Goal: Task Accomplishment & Management: Use online tool/utility

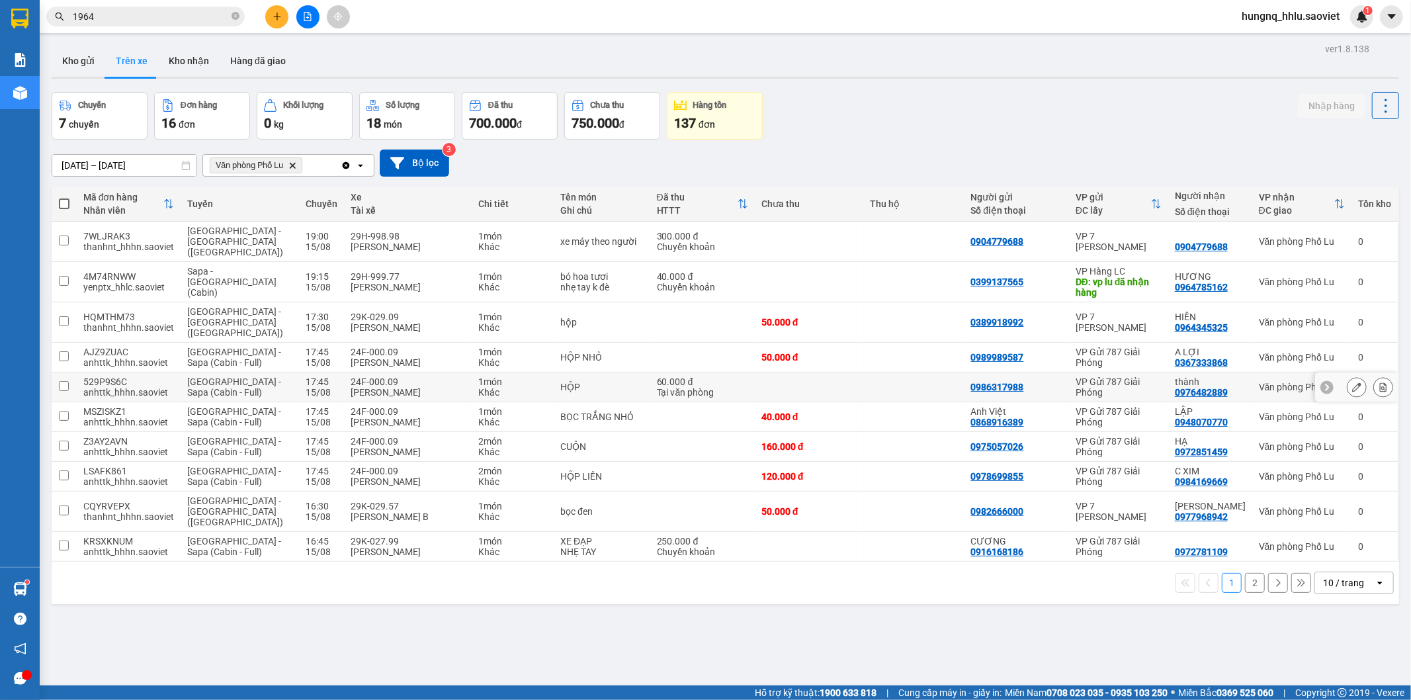
scroll to position [61, 0]
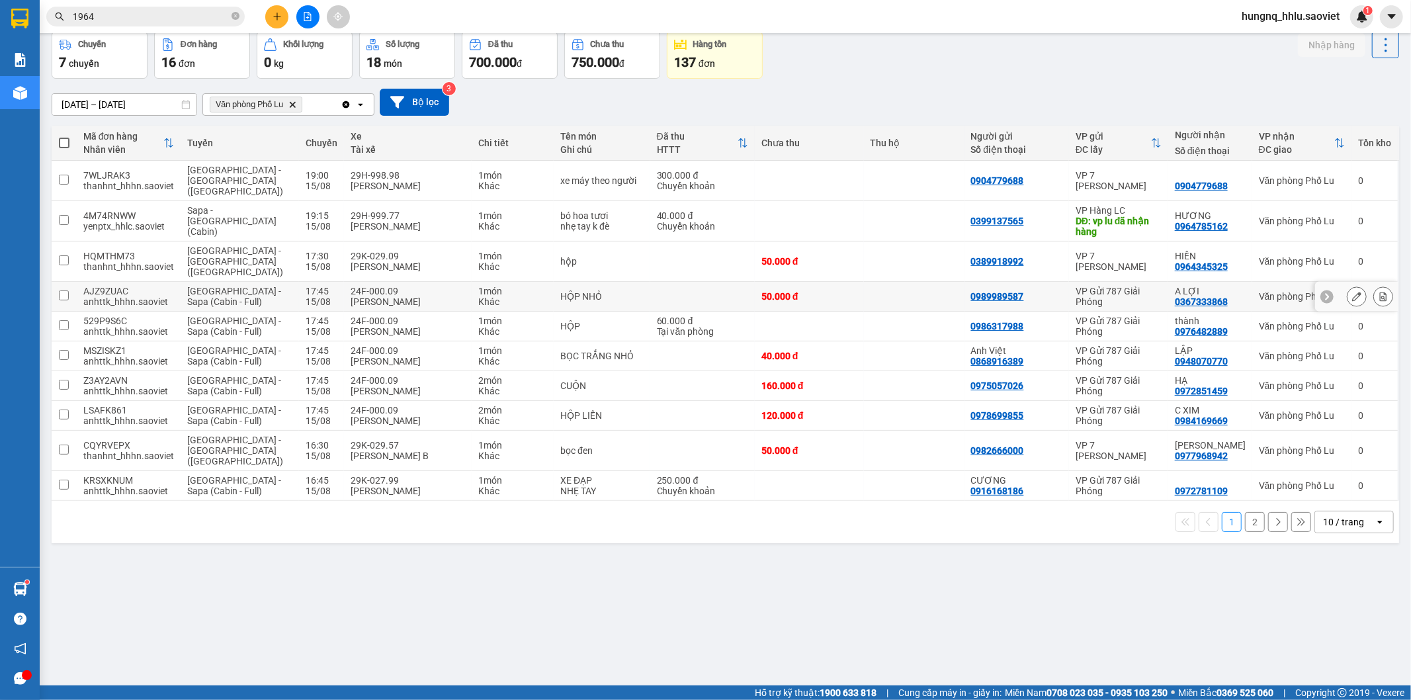
drag, startPoint x: 499, startPoint y: 267, endPoint x: 347, endPoint y: 290, distance: 153.9
drag, startPoint x: 347, startPoint y: 290, endPoint x: 163, endPoint y: 329, distance: 187.9
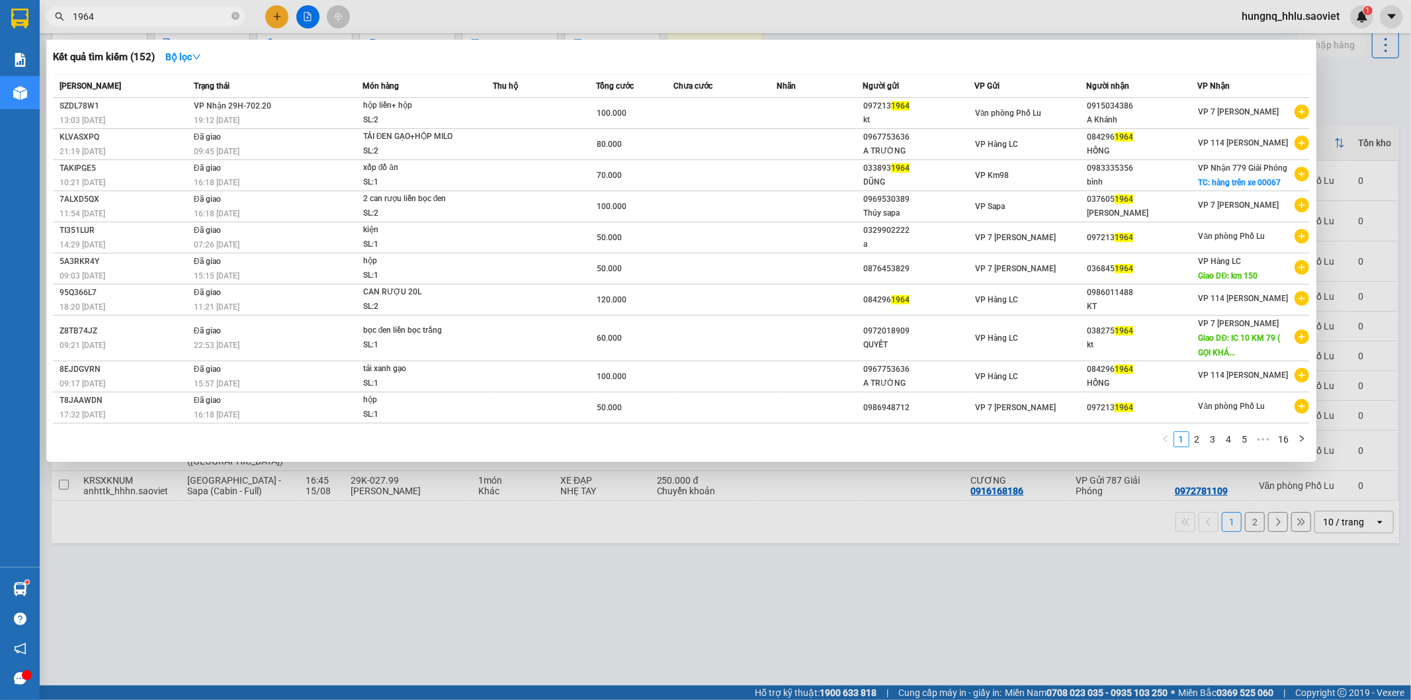
drag, startPoint x: 157, startPoint y: 329, endPoint x: 40, endPoint y: 15, distance: 335.9
click at [46, 15] on span "1964" at bounding box center [145, 17] width 198 height 20
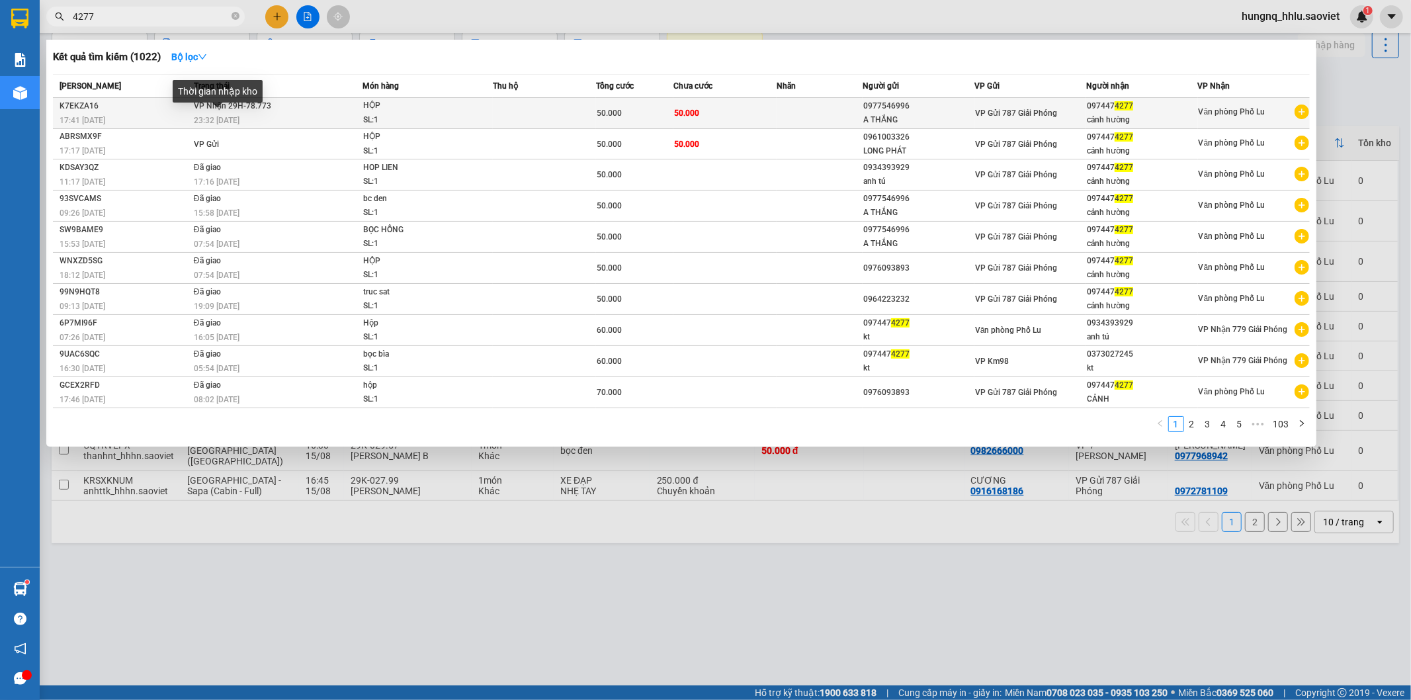
type input "4277"
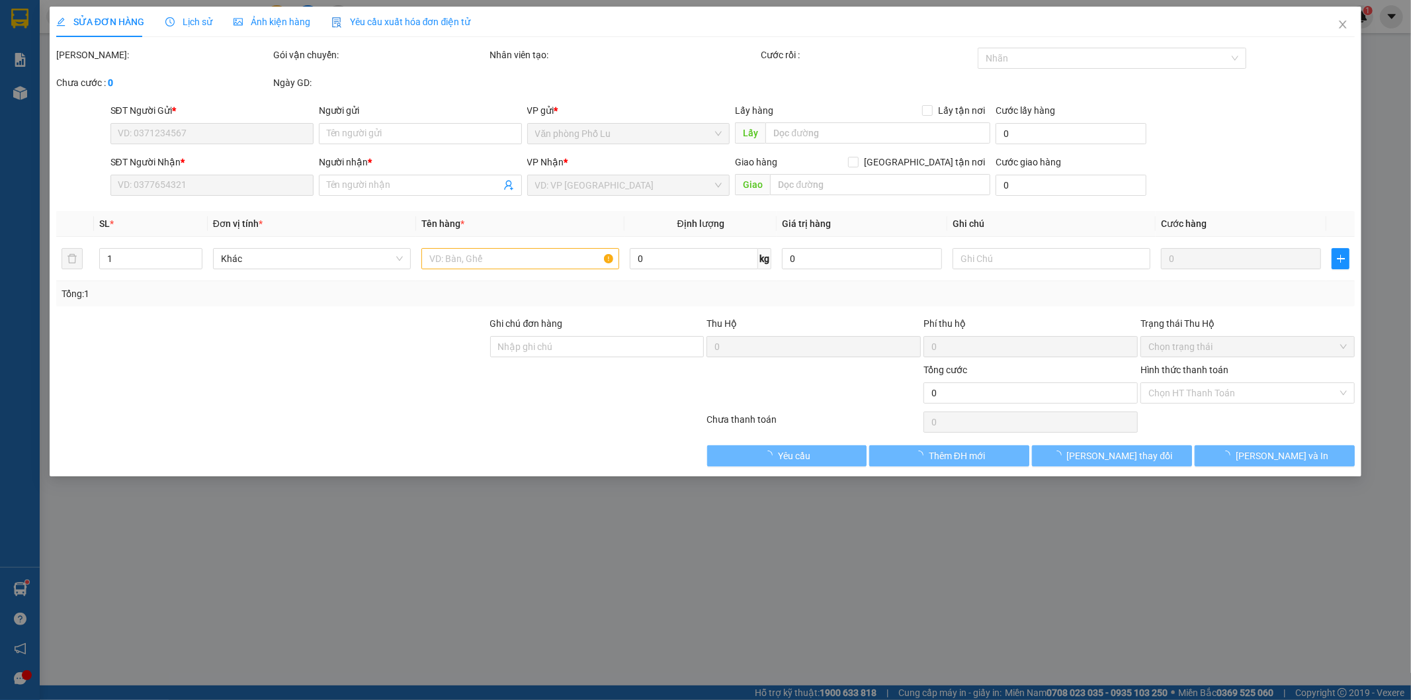
type input "0977546996"
type input "A THẮNG"
type input "0974474277"
type input "cảnh hường"
type input "50.000"
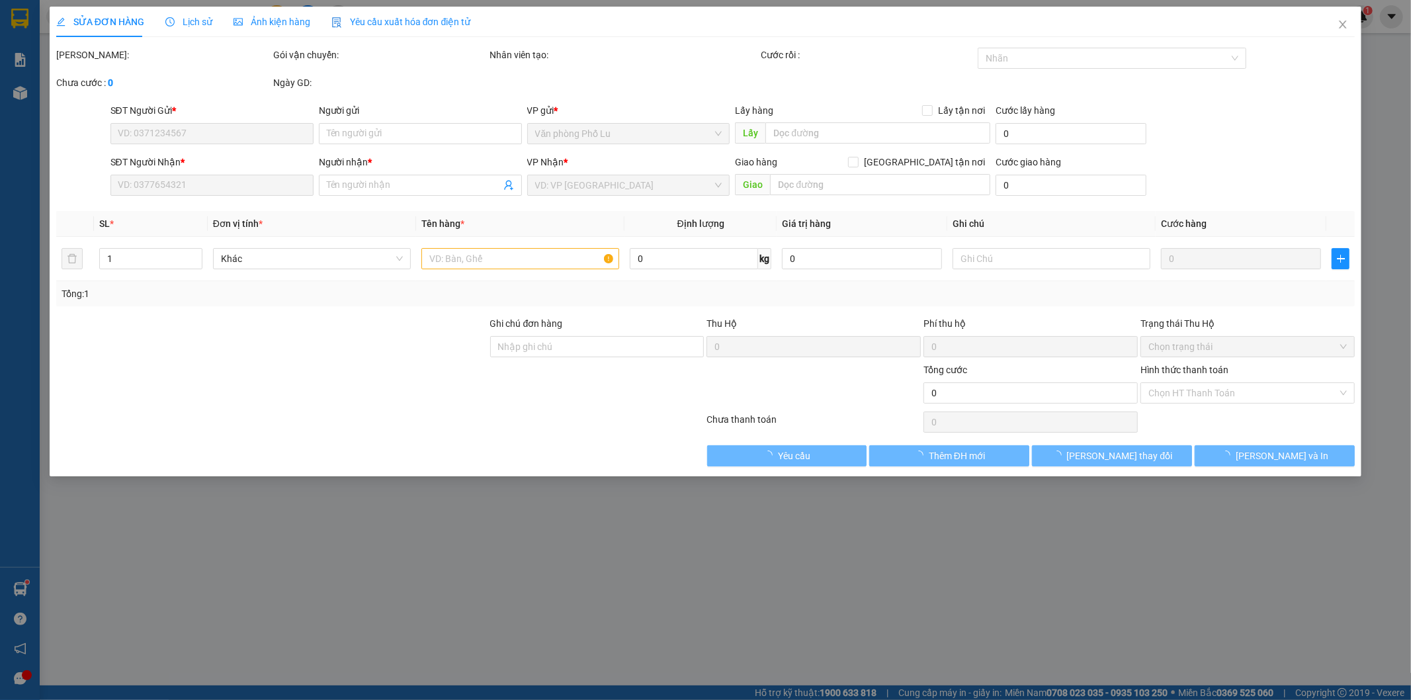
type input "50.000"
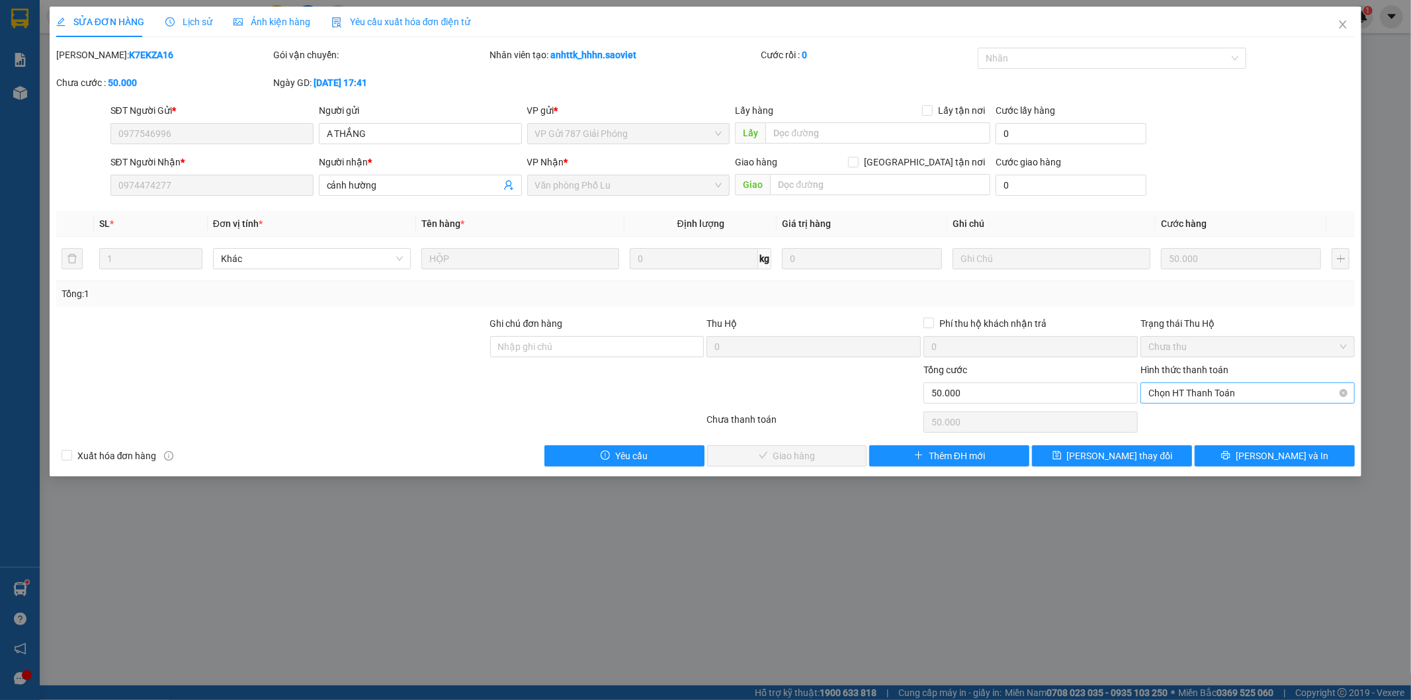
click at [1163, 397] on span "Chọn HT Thanh Toán" at bounding box center [1247, 393] width 198 height 20
drag, startPoint x: 1286, startPoint y: 98, endPoint x: 1320, endPoint y: 62, distance: 49.6
click at [1290, 95] on div "[PERSON_NAME]: K7EKZA16 Gói vận chuyển: Nhân viên tạo: anhttk_hhhn.saoviet Cước…" at bounding box center [705, 76] width 1301 height 56
click at [1343, 42] on div "SỬA ĐƠN HÀNG Lịch sử Ảnh kiện hàng Yêu cầu xuất hóa đơn điện tử Total Paid Fee …" at bounding box center [706, 242] width 1312 height 470
click at [1346, 25] on icon "close" at bounding box center [1342, 24] width 11 height 11
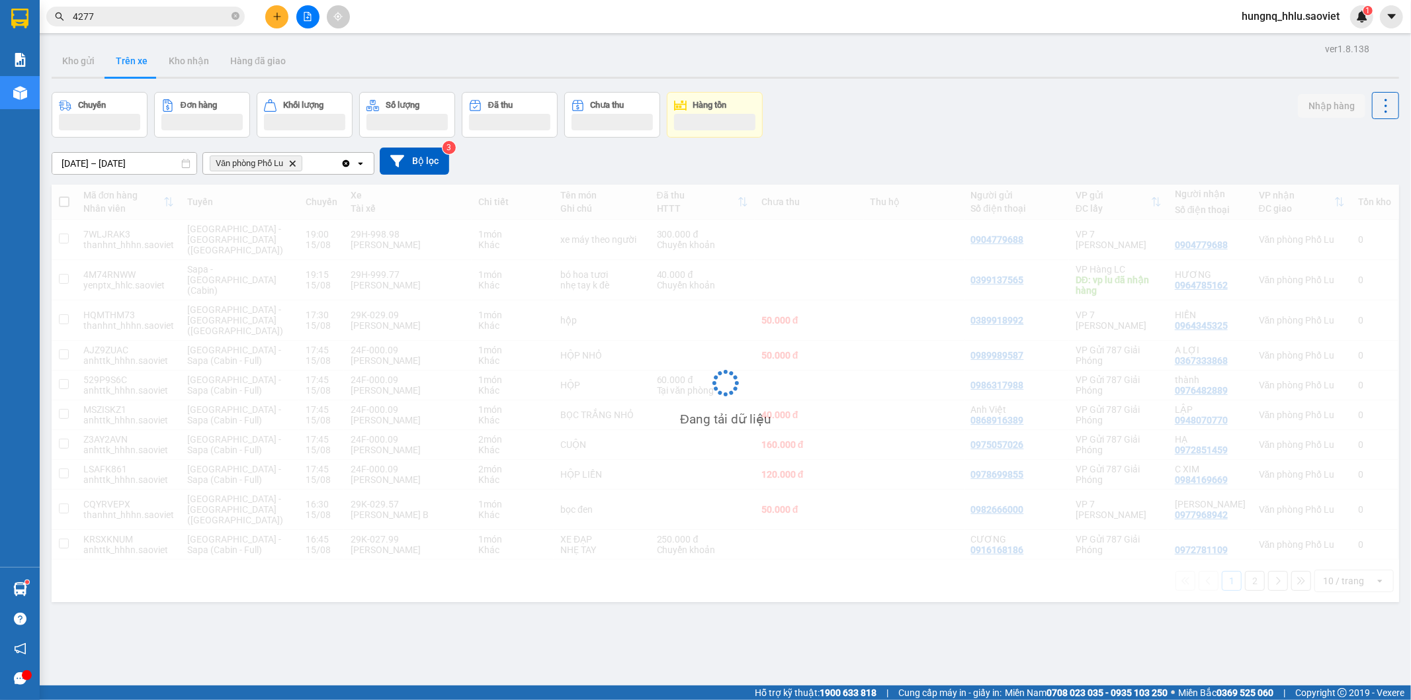
click at [134, 17] on input "4277" at bounding box center [151, 16] width 156 height 15
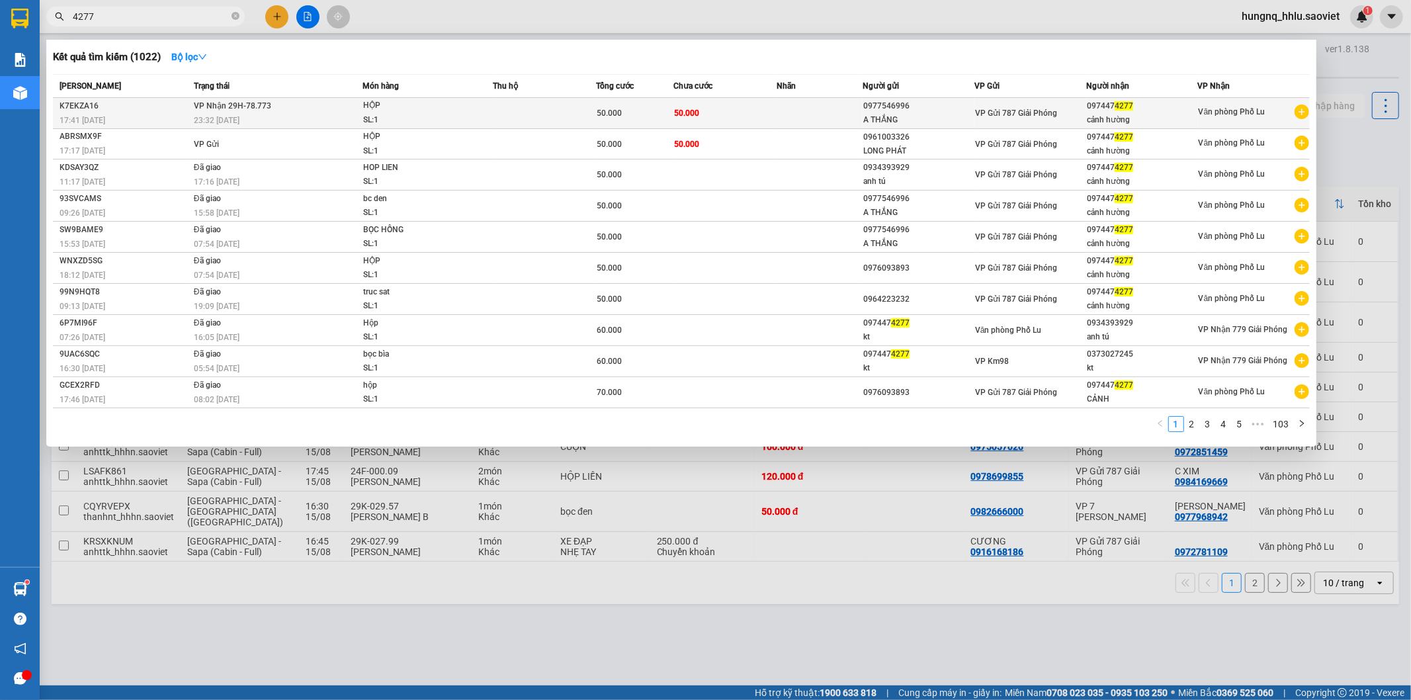
click at [198, 116] on span "23:32 [DATE]" at bounding box center [217, 120] width 46 height 9
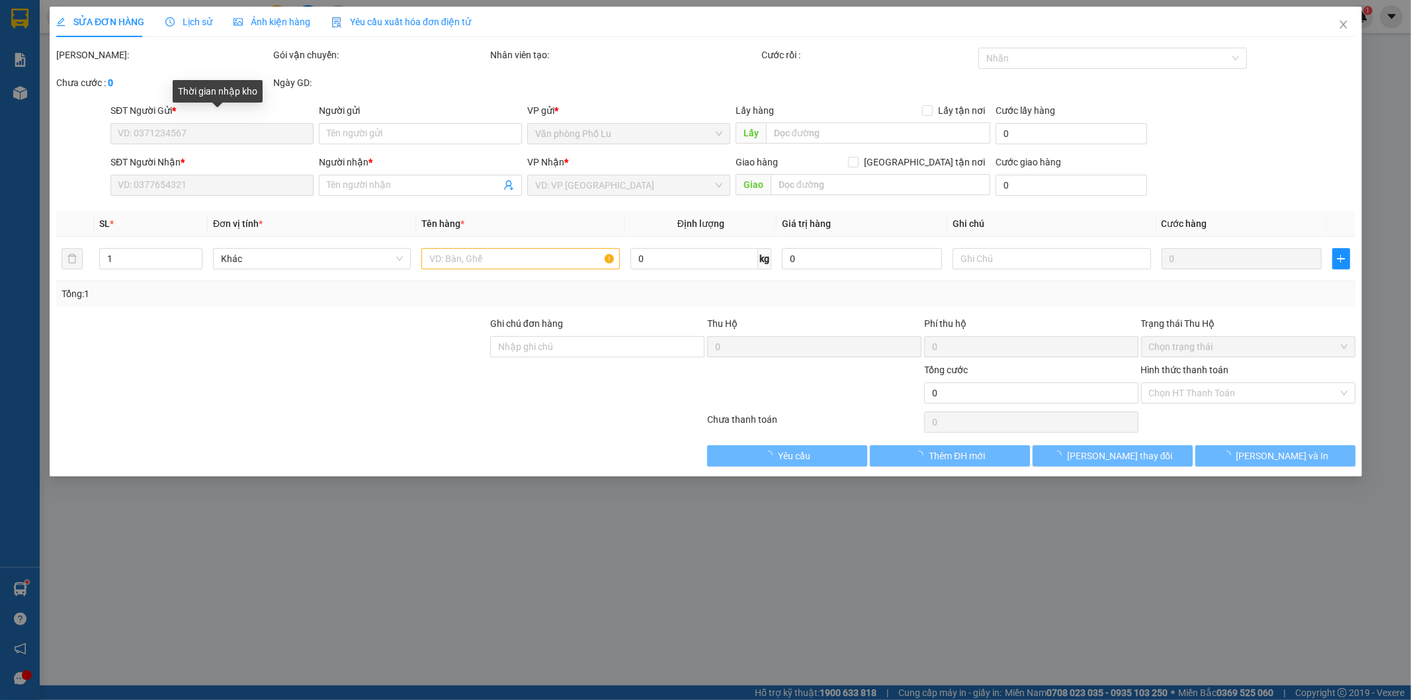
type input "0977546996"
type input "A THẮNG"
type input "0974474277"
type input "cảnh hường"
type input "50.000"
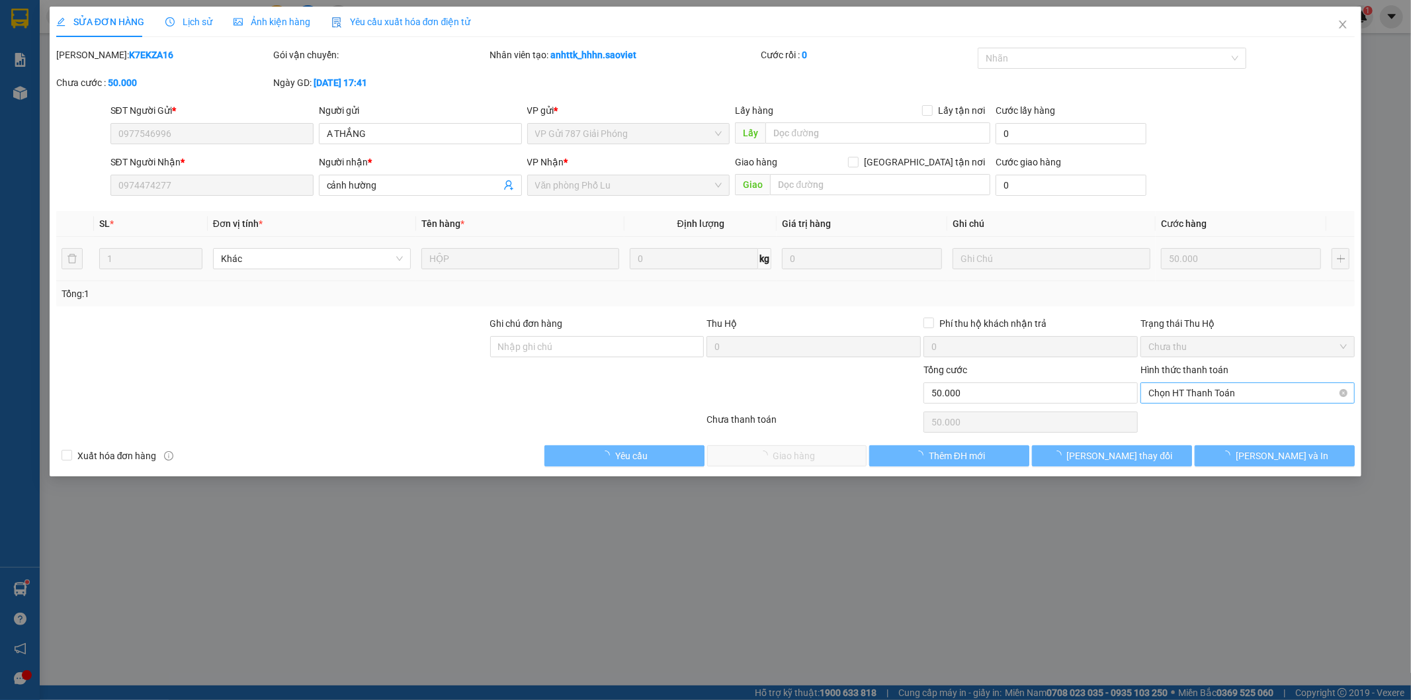
click at [1160, 391] on span "Chọn HT Thanh Toán" at bounding box center [1247, 393] width 198 height 20
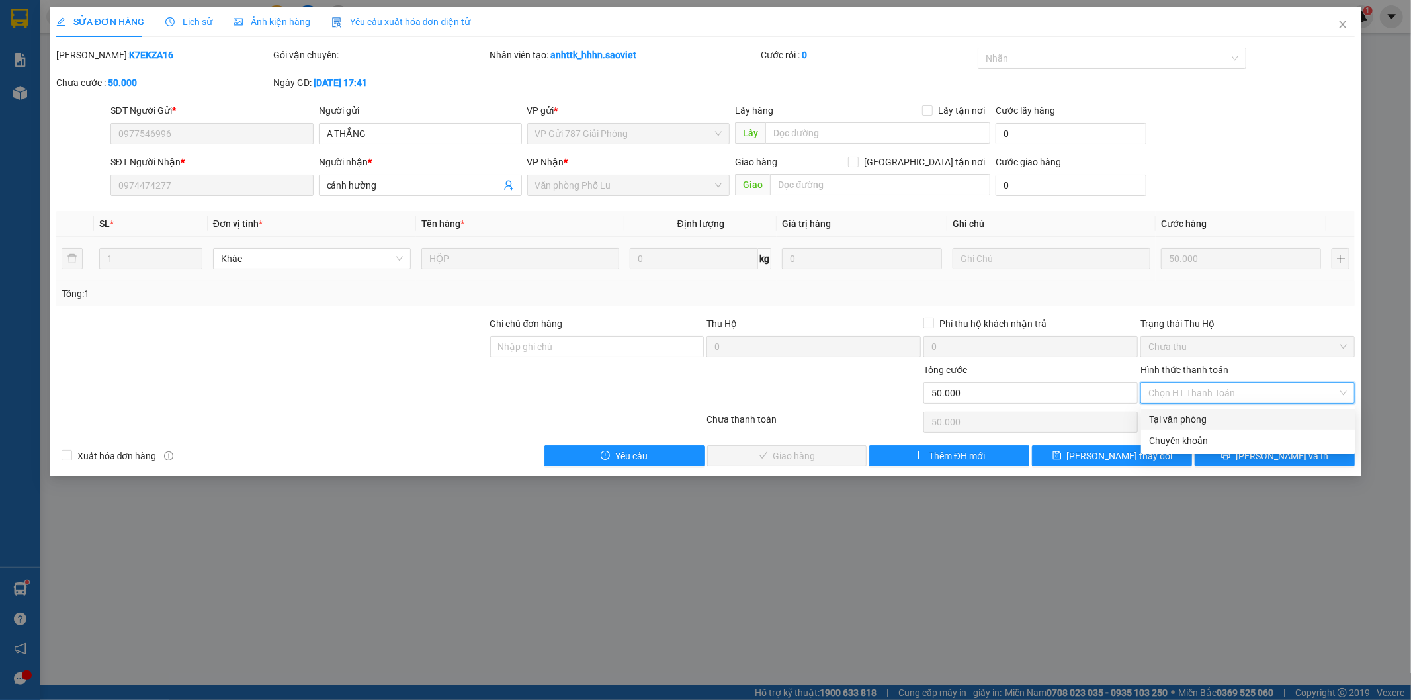
click at [1160, 420] on div "Tại văn phòng" at bounding box center [1248, 419] width 198 height 15
type input "0"
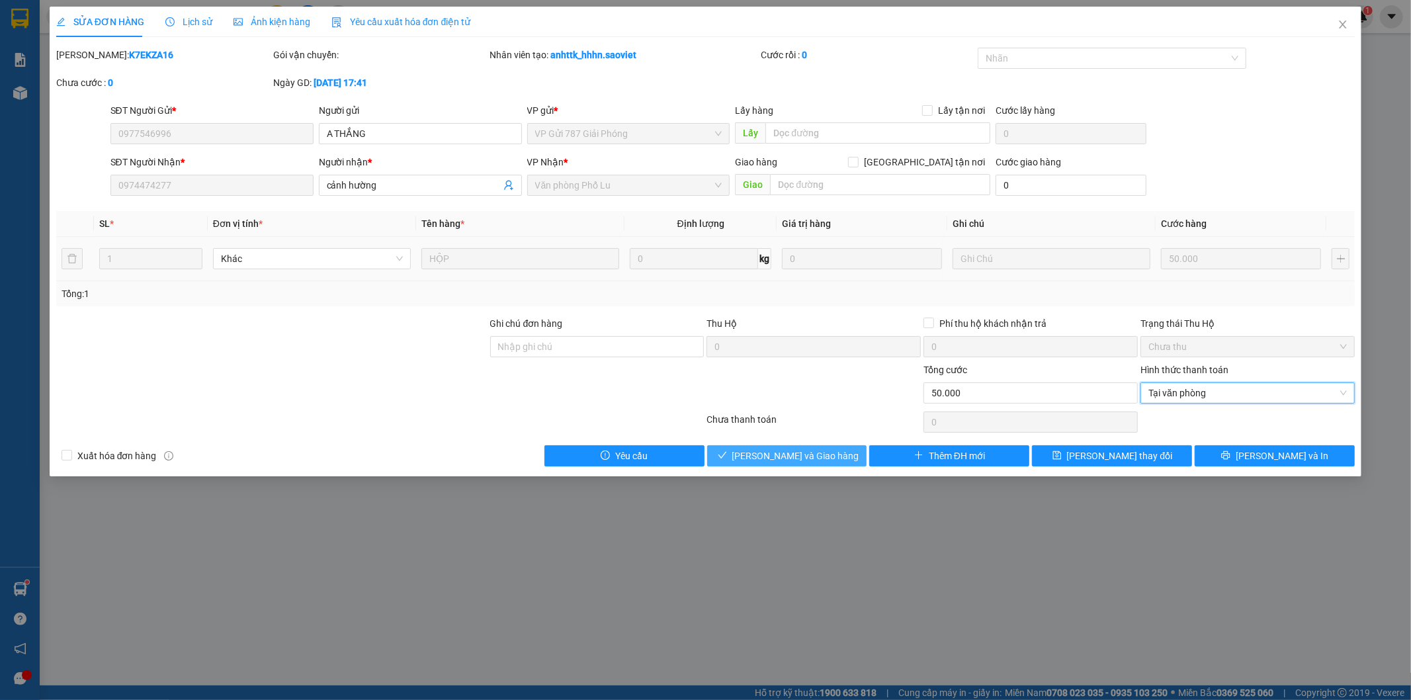
click at [850, 456] on button "[PERSON_NAME] và Giao hàng" at bounding box center [787, 455] width 160 height 21
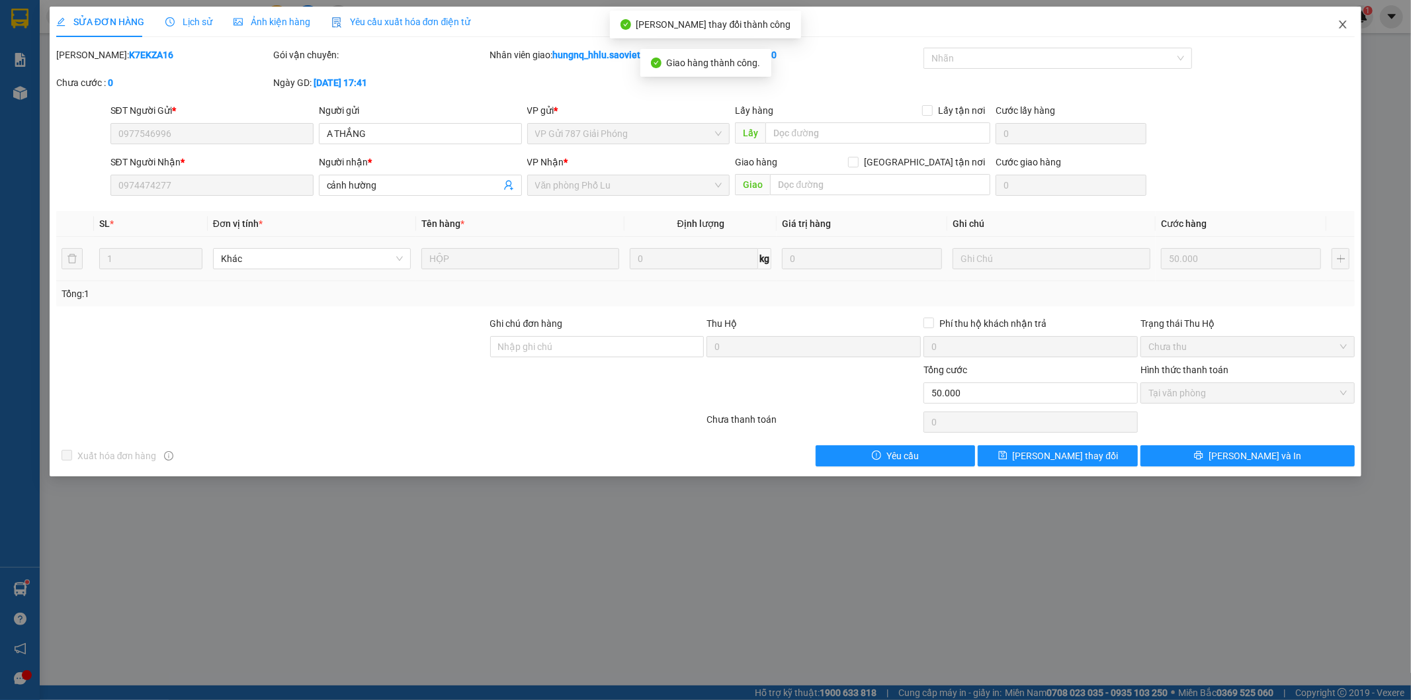
click at [1348, 30] on span "Close" at bounding box center [1342, 25] width 37 height 37
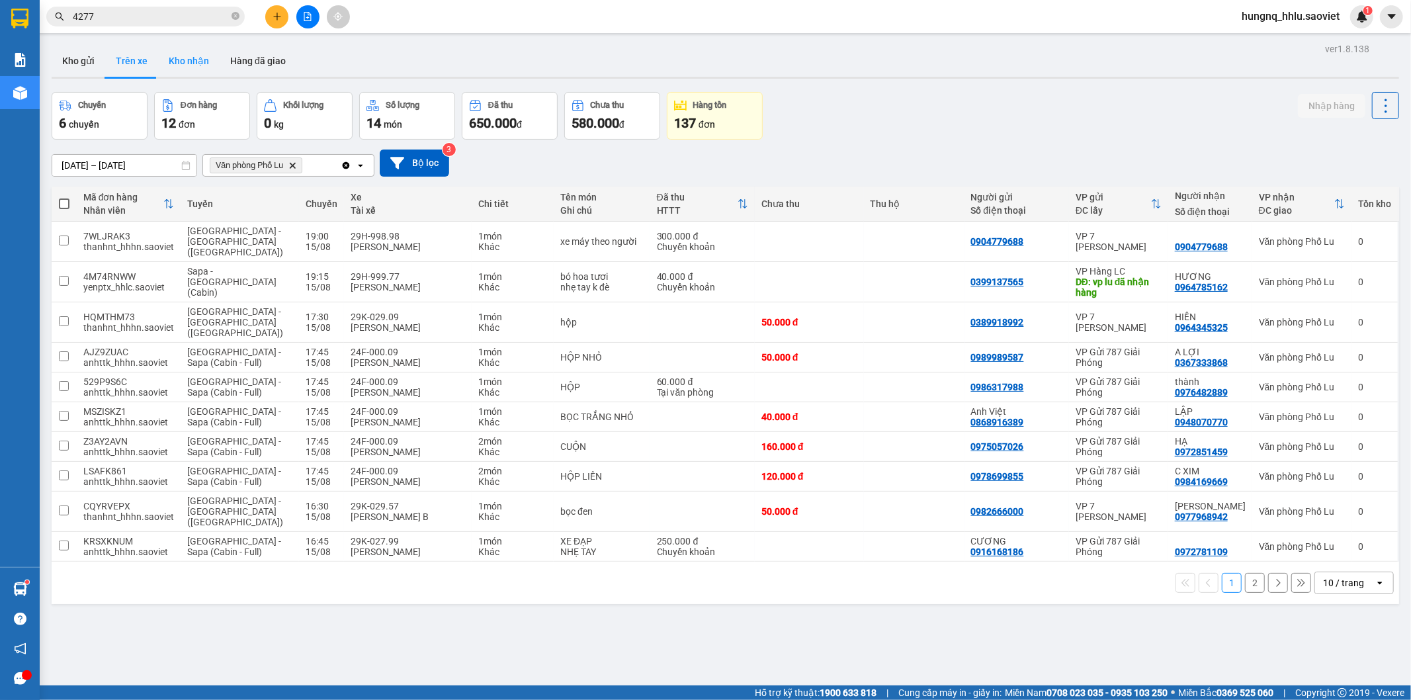
click at [177, 63] on button "Kho nhận" at bounding box center [189, 61] width 62 height 32
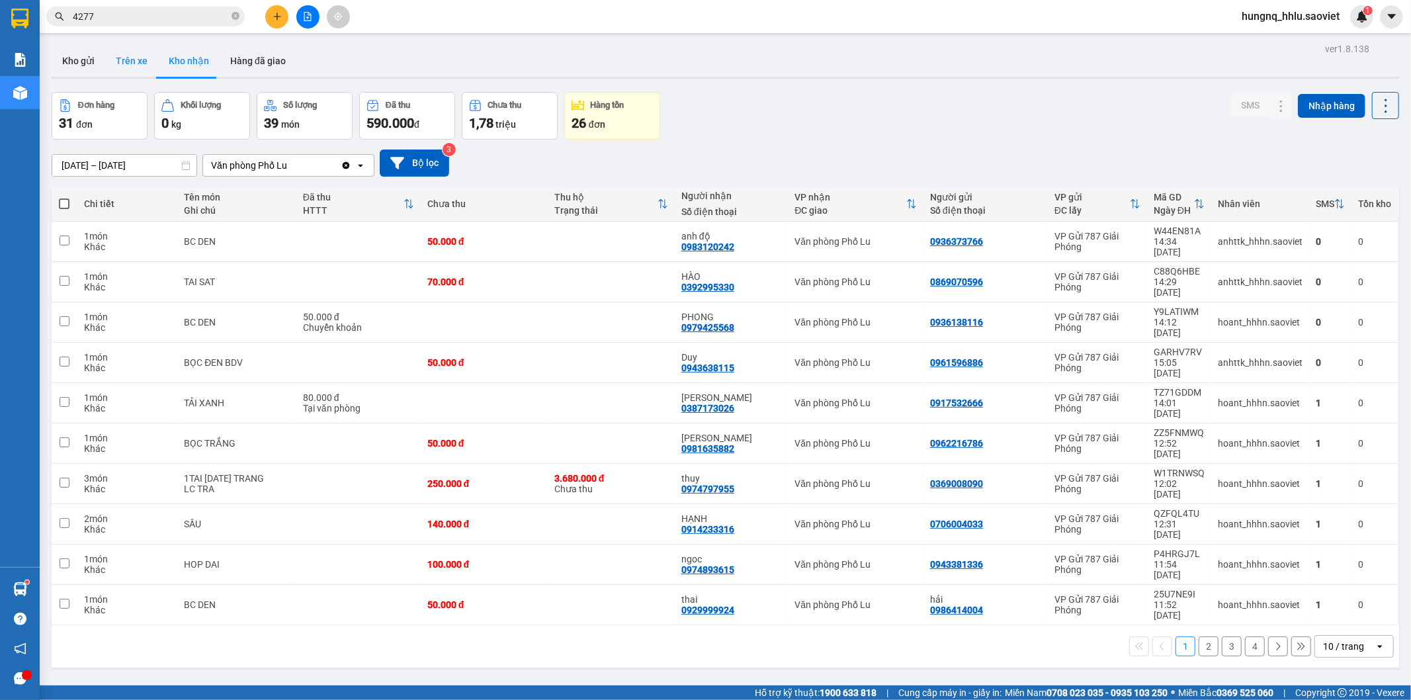
click at [140, 70] on button "Trên xe" at bounding box center [131, 61] width 53 height 32
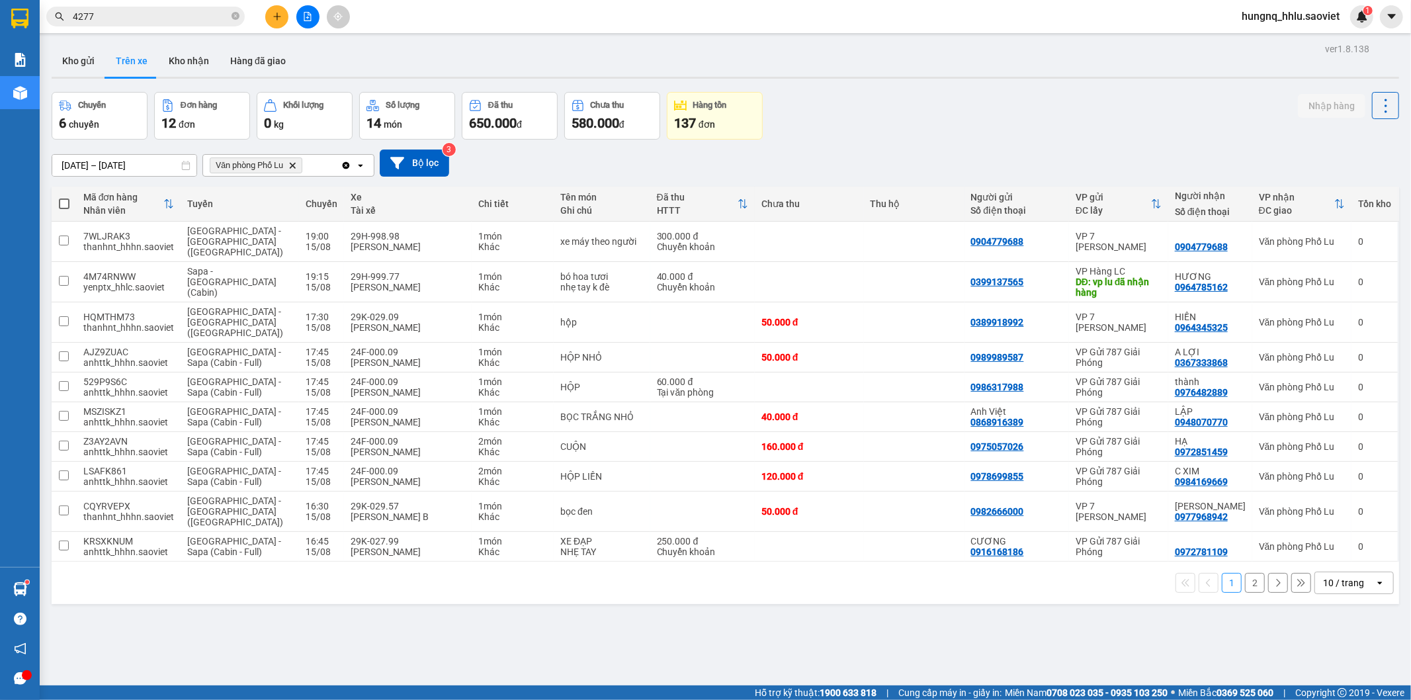
click at [1245, 573] on button "2" at bounding box center [1255, 583] width 20 height 20
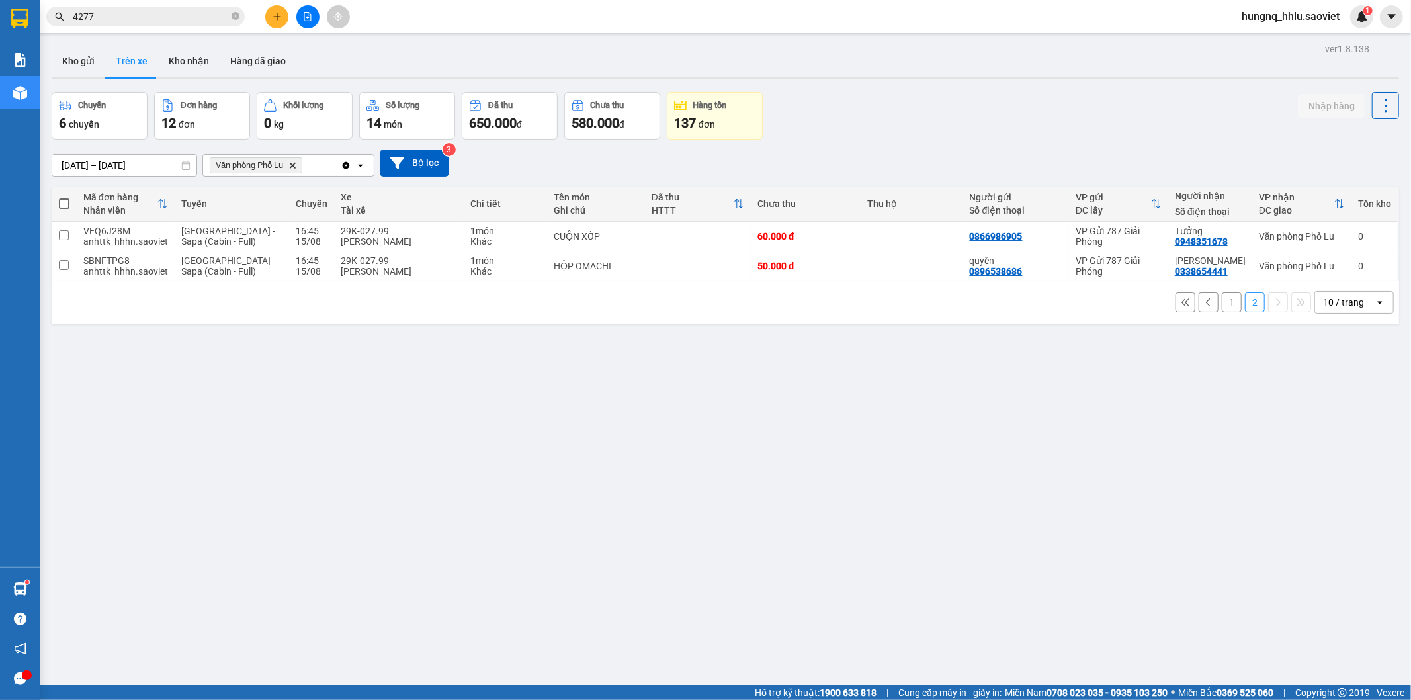
click at [1221, 308] on button "1" at bounding box center [1231, 302] width 20 height 20
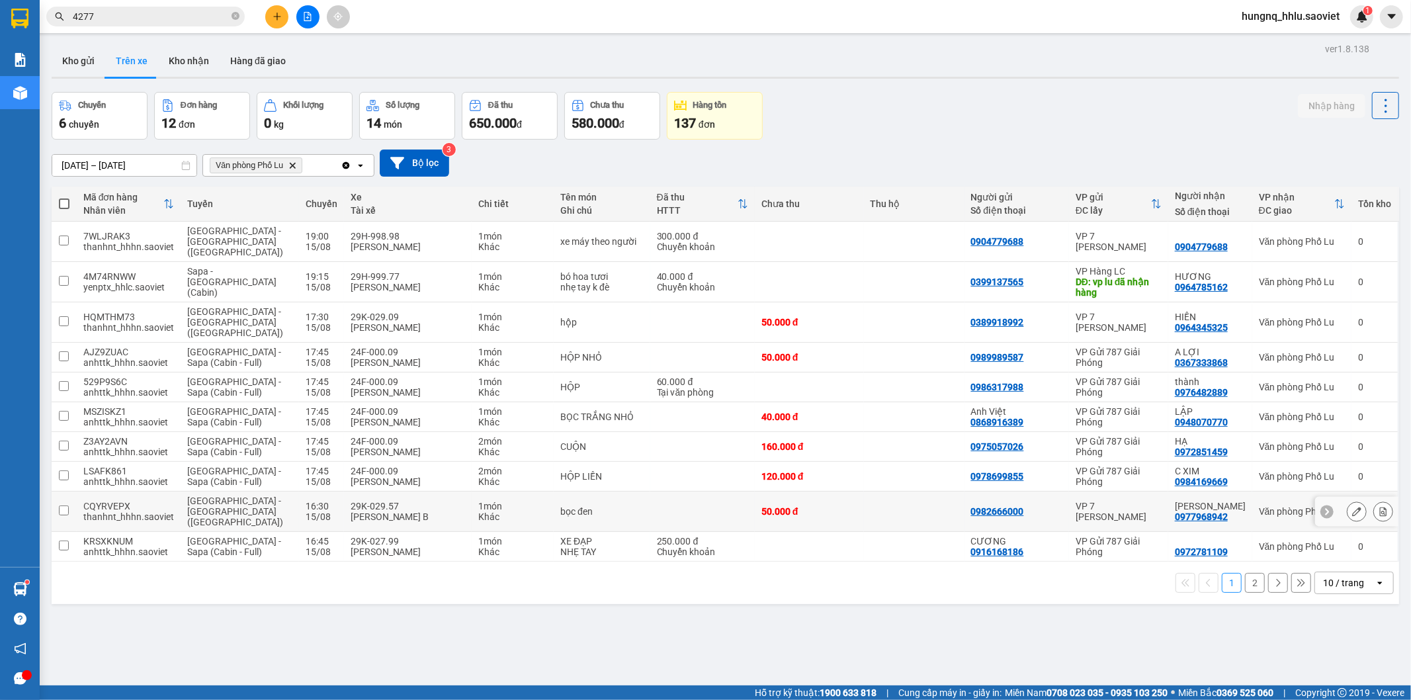
click at [173, 491] on td "CQYRVEPX thanhnt_hhhn.saoviet" at bounding box center [129, 511] width 104 height 40
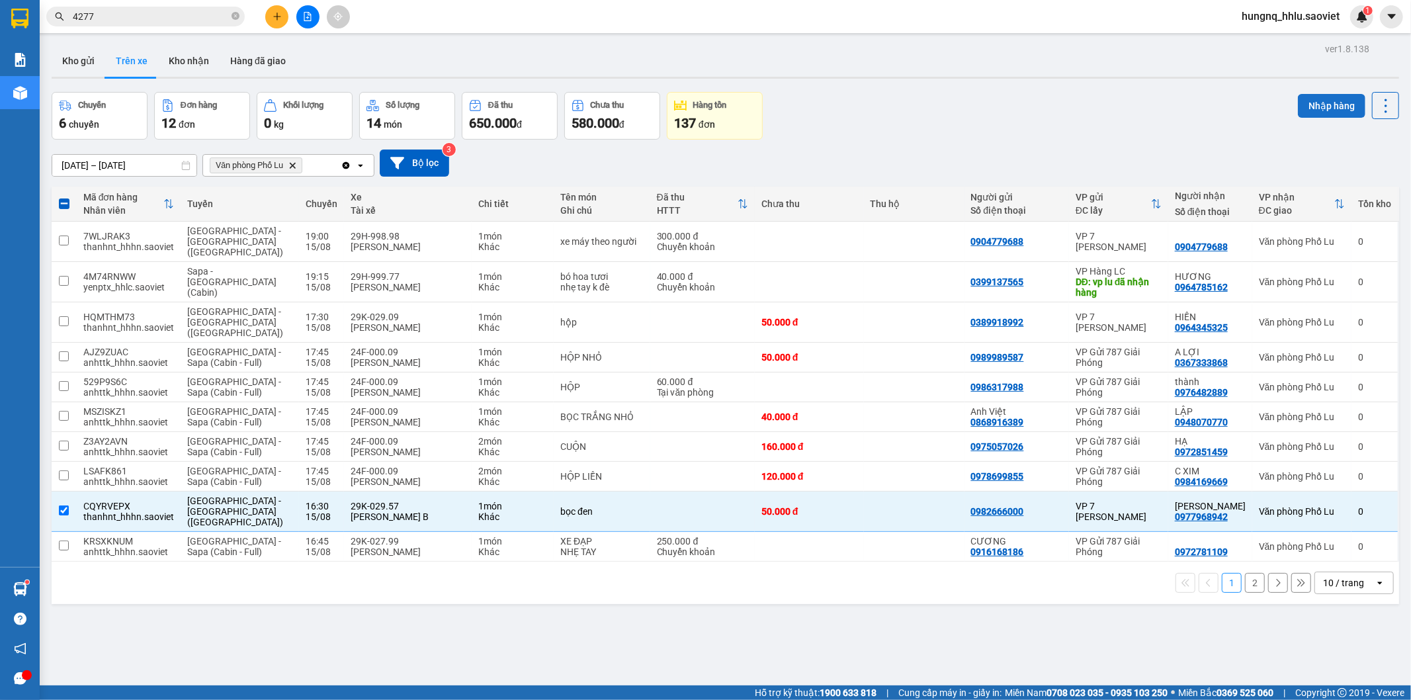
click at [1305, 110] on button "Nhập hàng" at bounding box center [1331, 106] width 67 height 24
checkbox input "false"
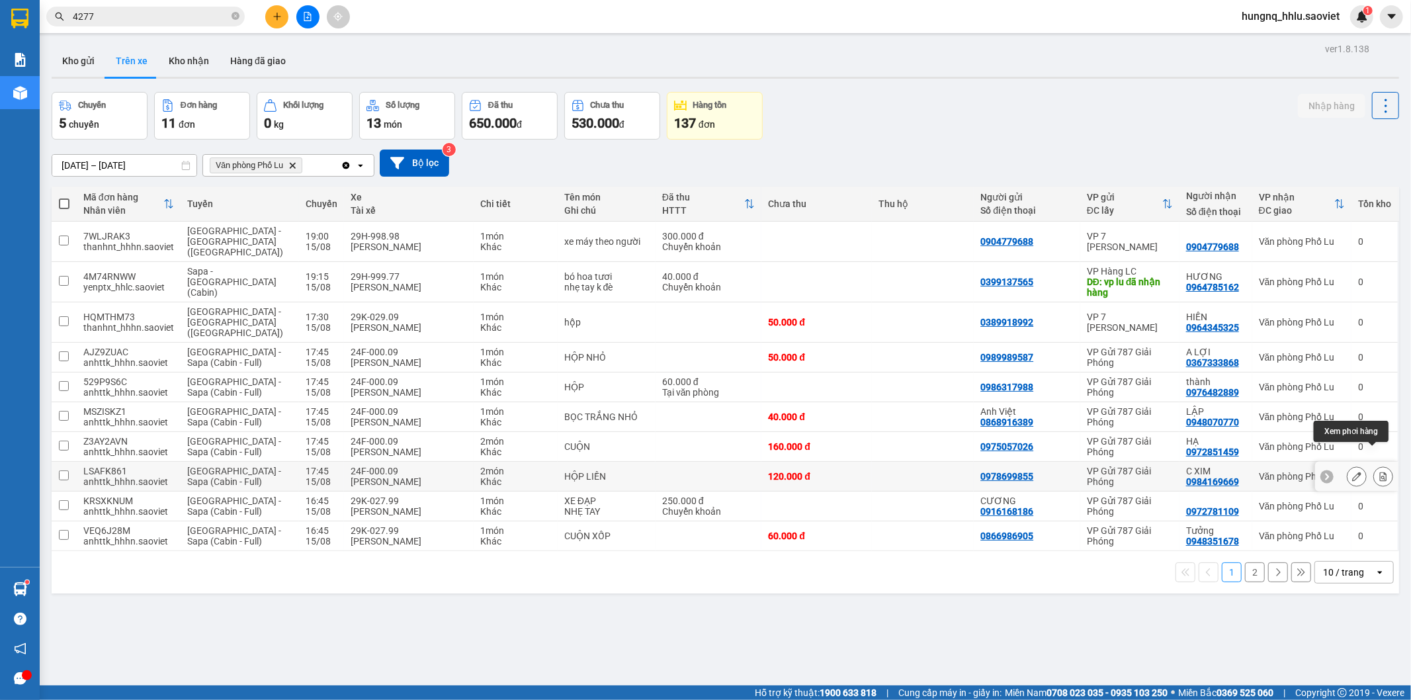
click at [1374, 465] on button at bounding box center [1383, 476] width 19 height 23
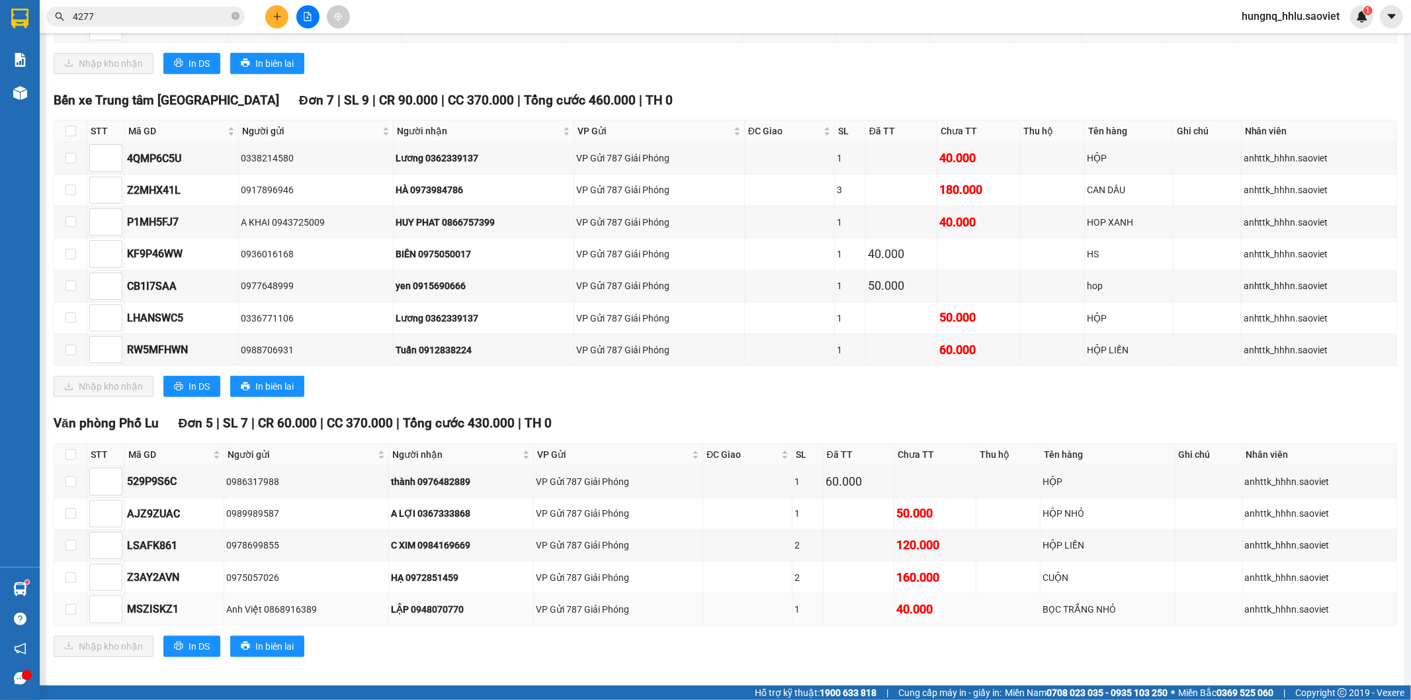
scroll to position [869, 0]
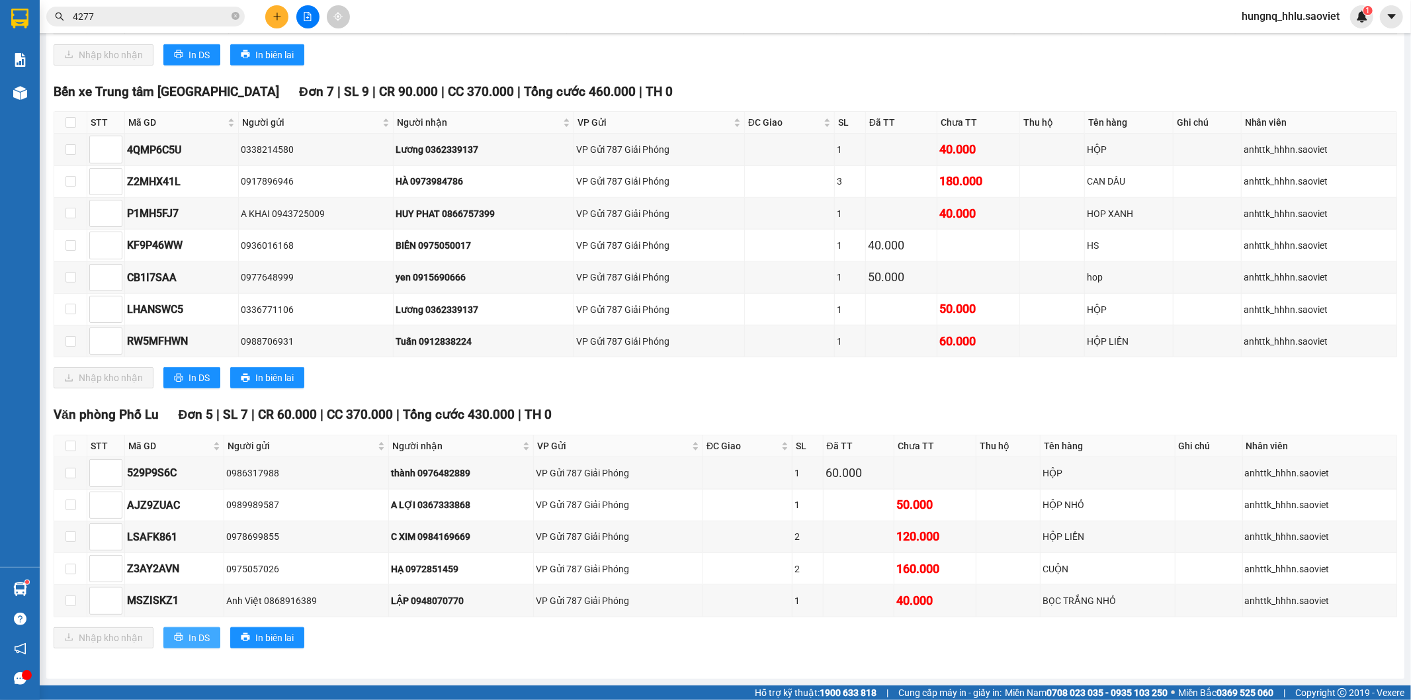
click at [210, 643] on button "In DS" at bounding box center [191, 637] width 57 height 21
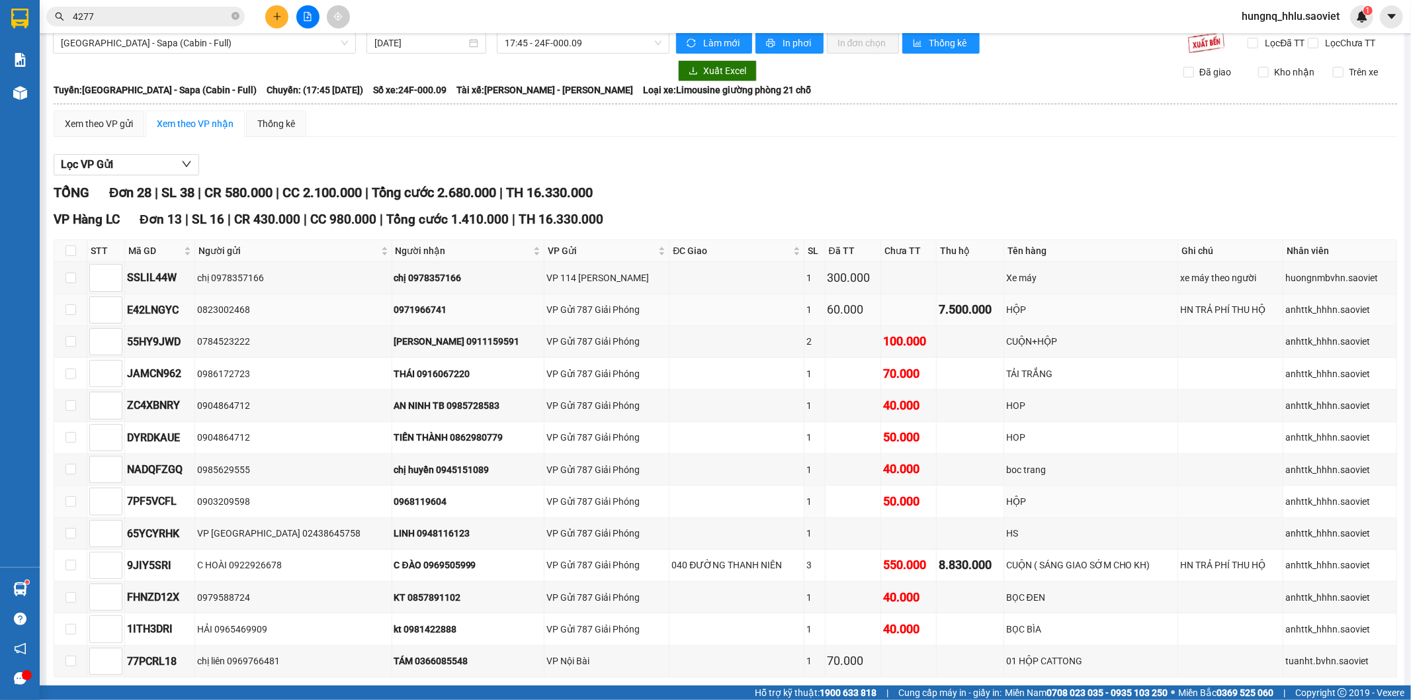
scroll to position [0, 0]
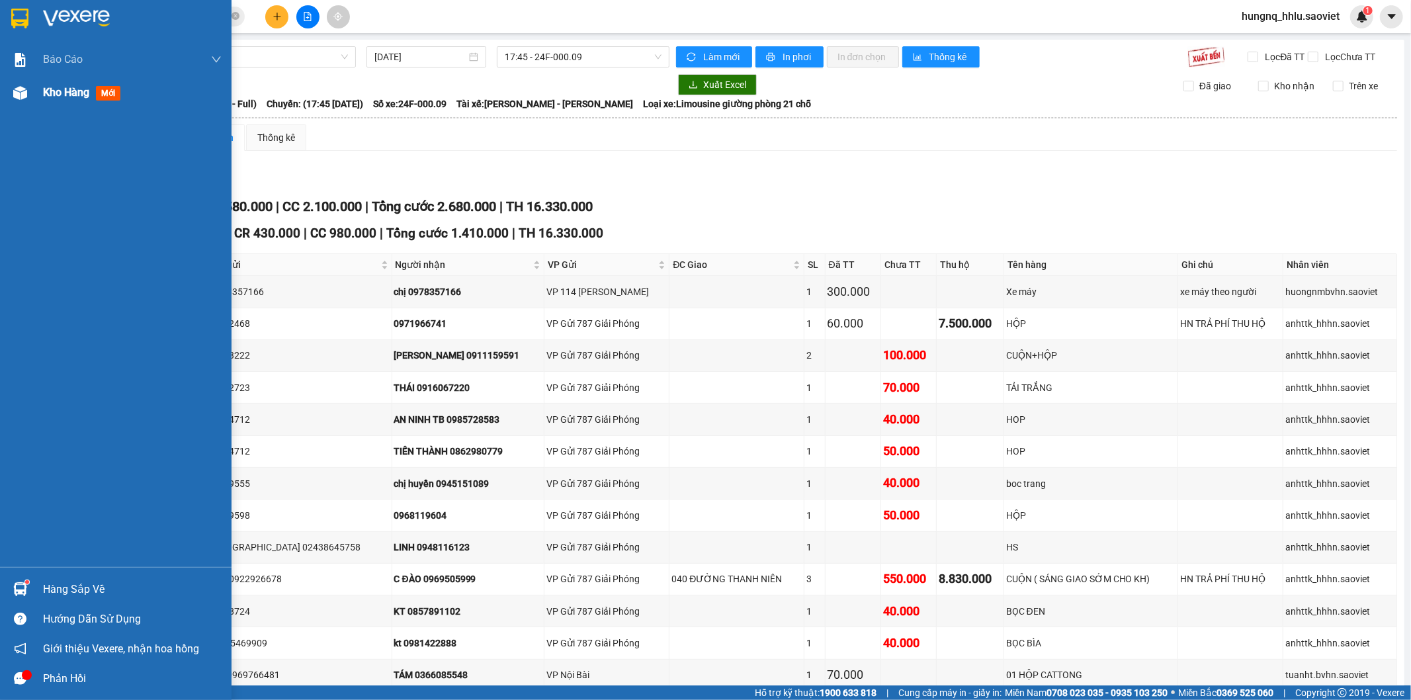
click at [30, 94] on div at bounding box center [20, 92] width 23 height 23
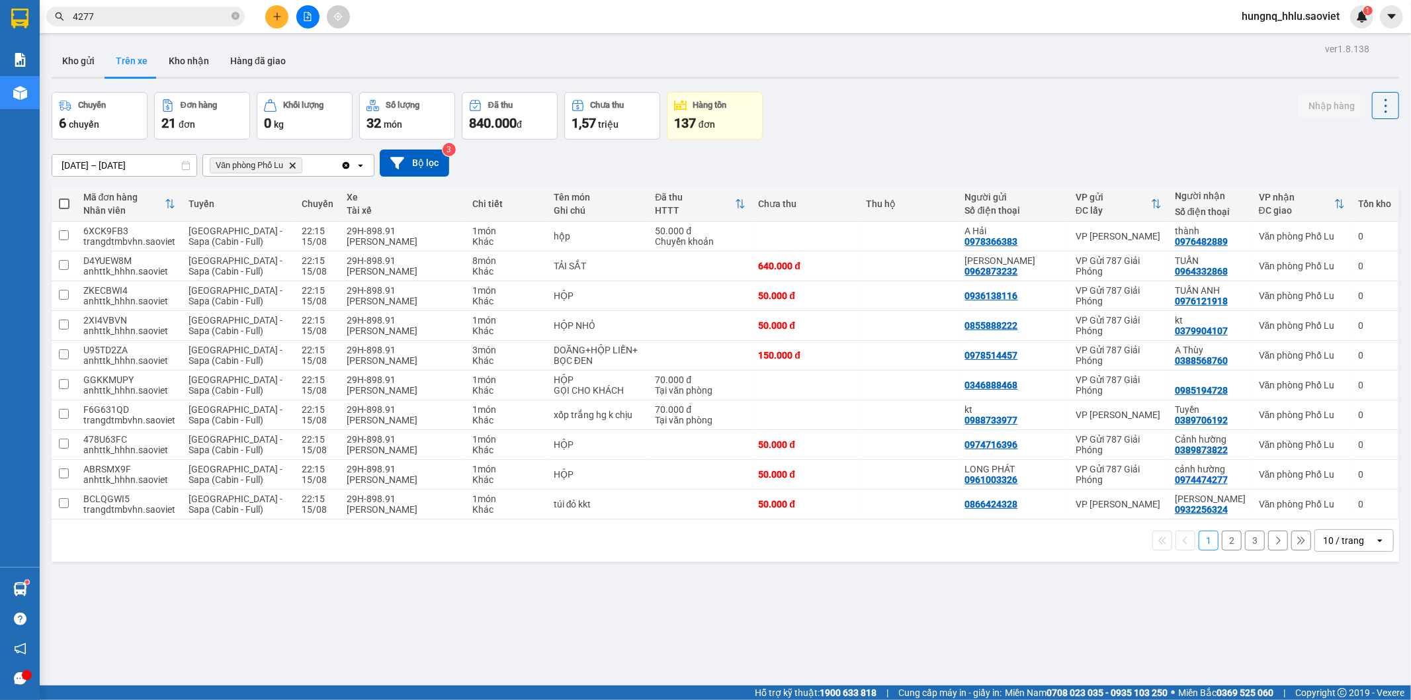
click at [1227, 544] on button "2" at bounding box center [1231, 540] width 20 height 20
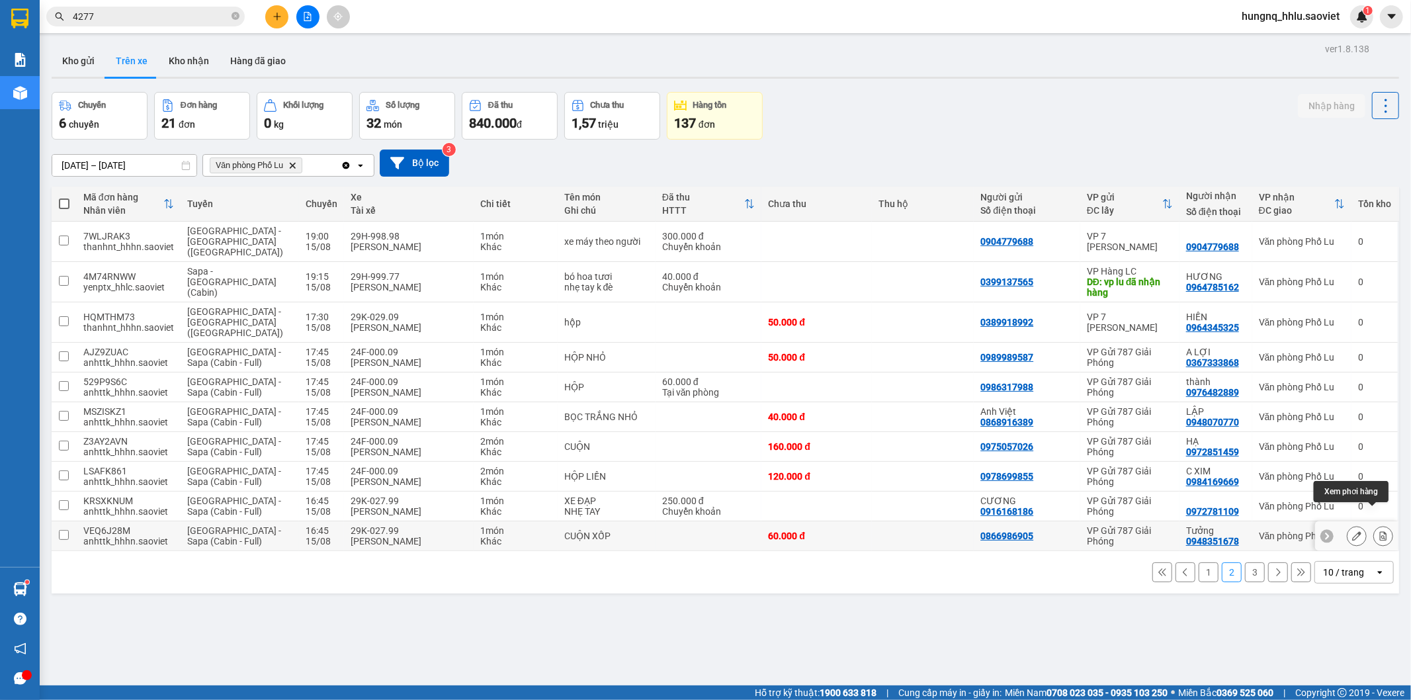
click at [1378, 524] on button at bounding box center [1383, 535] width 19 height 23
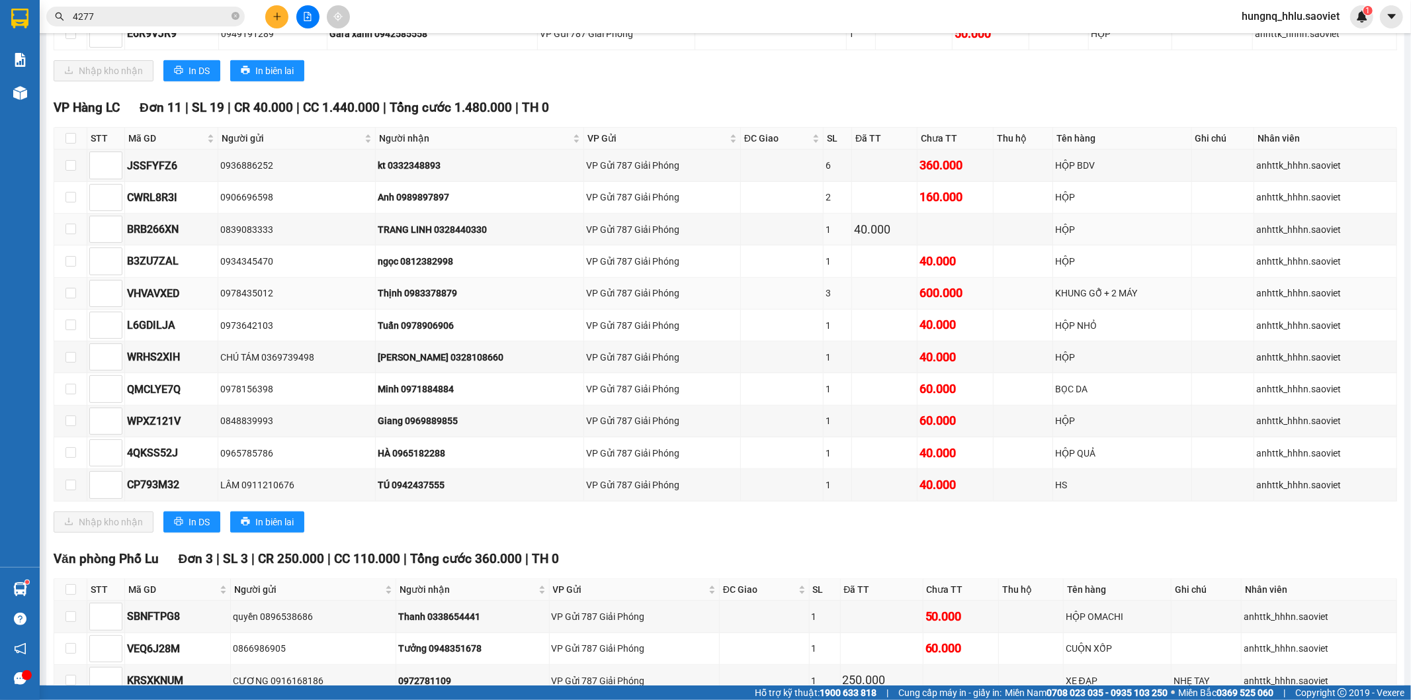
scroll to position [708, 0]
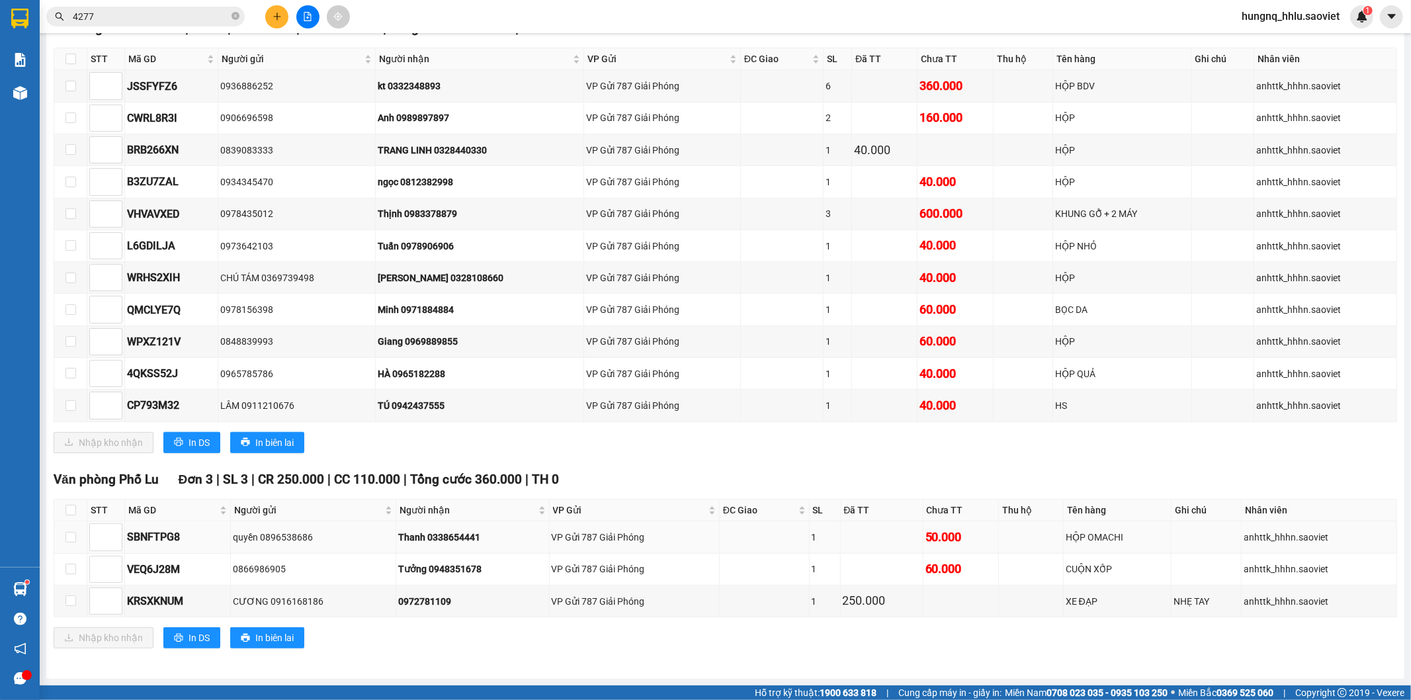
click at [77, 544] on td at bounding box center [70, 537] width 33 height 32
click at [73, 564] on input "checkbox" at bounding box center [70, 568] width 11 height 11
checkbox input "true"
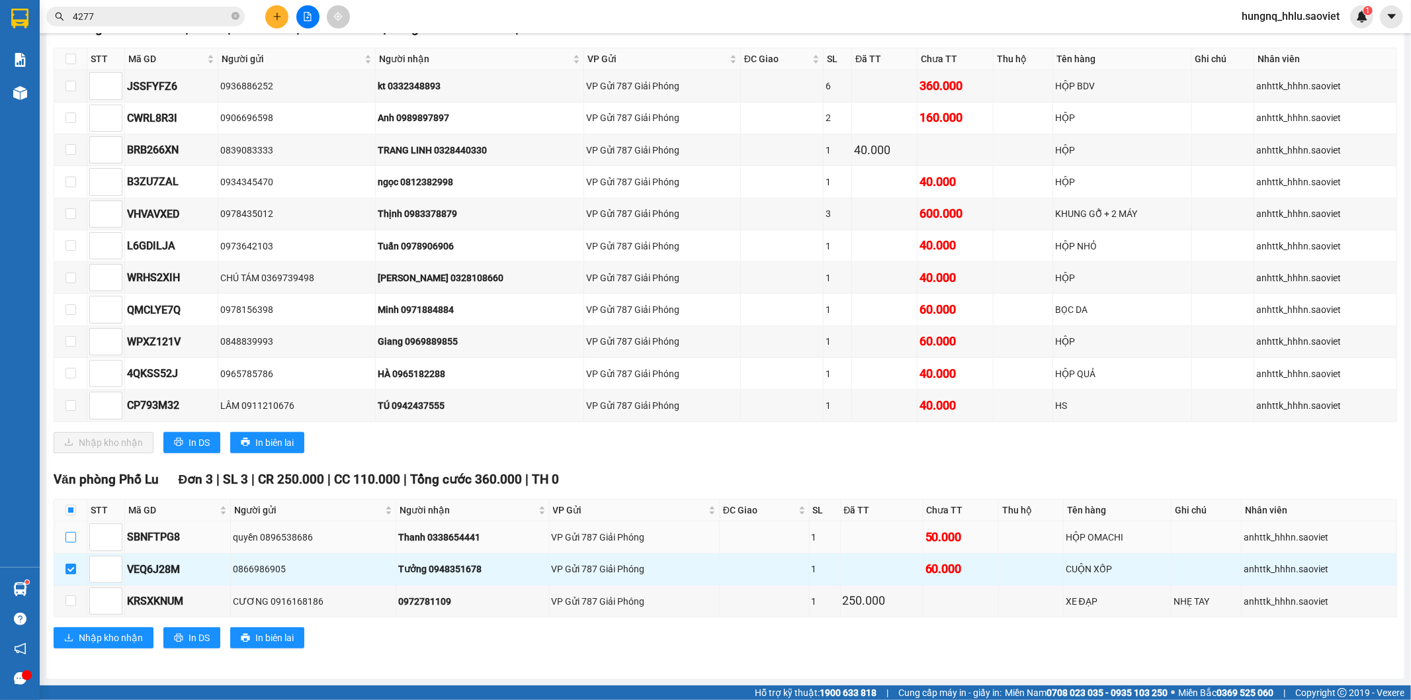
click at [74, 540] on input "checkbox" at bounding box center [70, 537] width 11 height 11
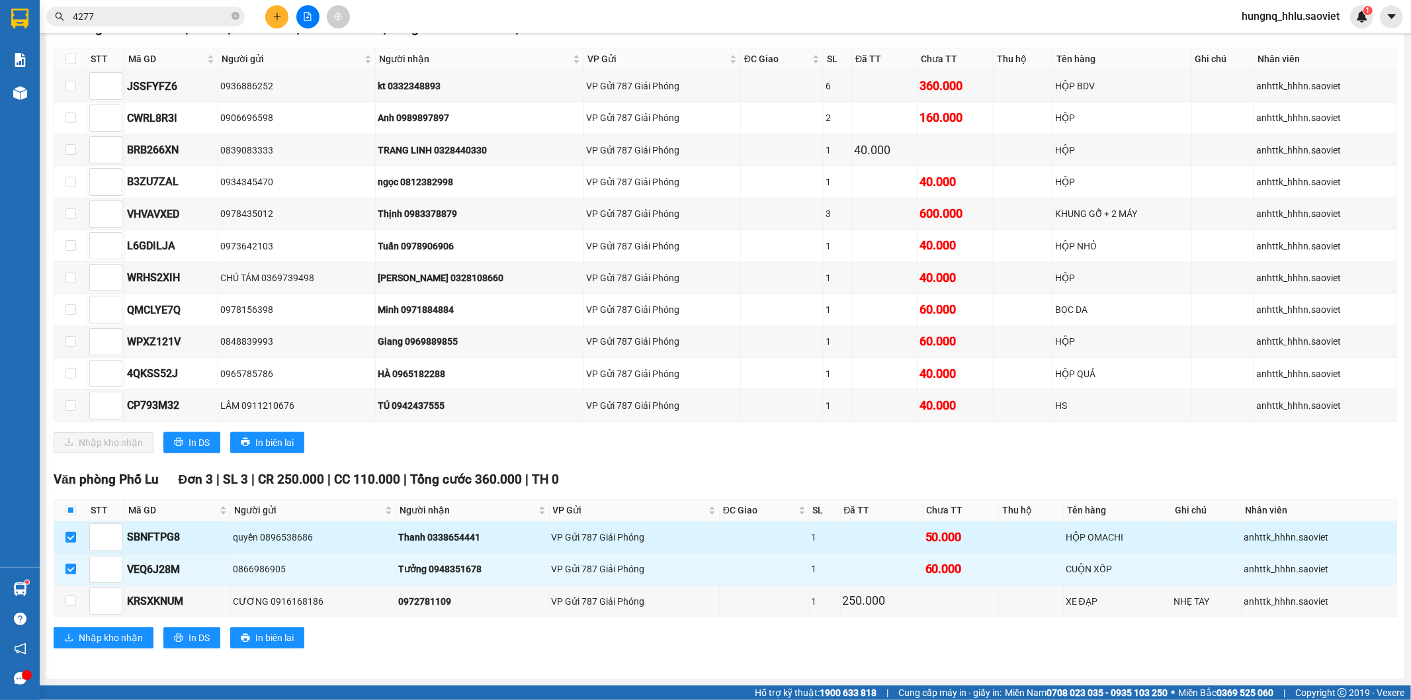
click at [68, 538] on input "checkbox" at bounding box center [70, 537] width 11 height 11
checkbox input "false"
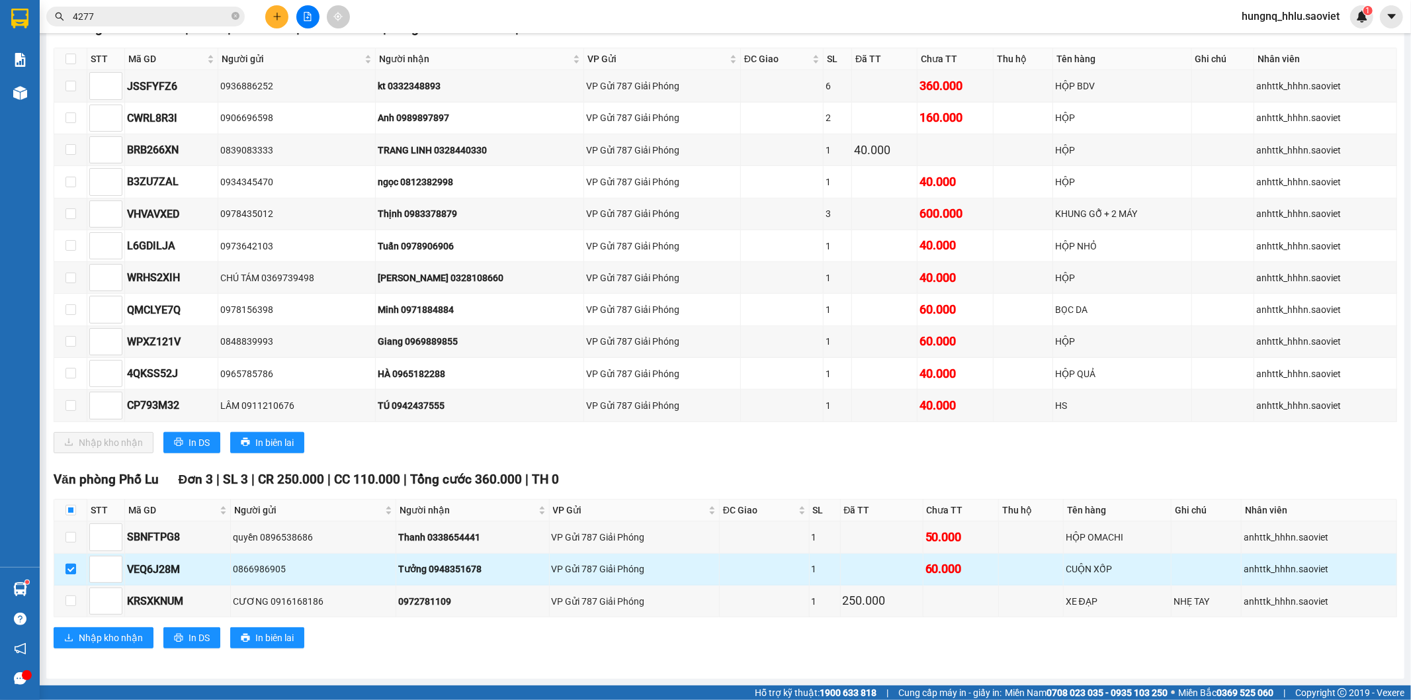
click at [71, 563] on label at bounding box center [70, 568] width 11 height 15
click at [73, 563] on label at bounding box center [70, 568] width 11 height 15
click at [73, 563] on input "checkbox" at bounding box center [70, 568] width 11 height 11
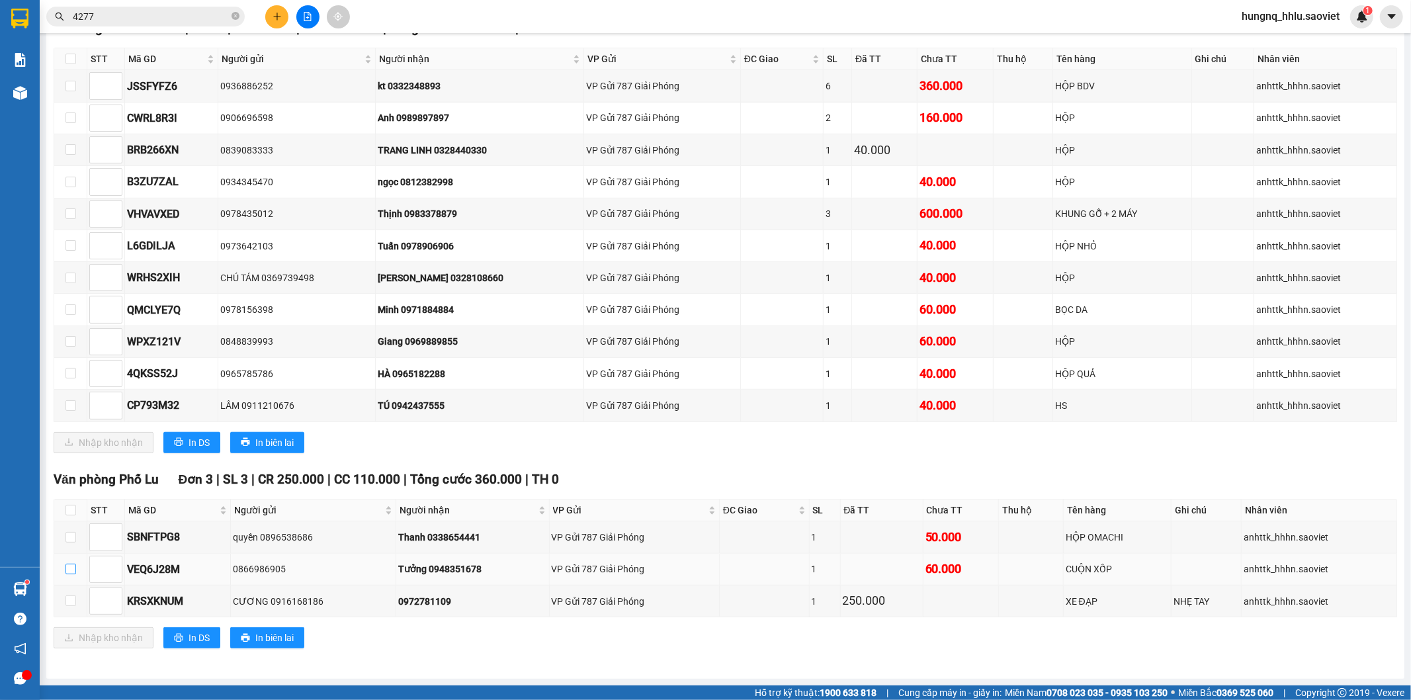
click at [69, 563] on label at bounding box center [70, 568] width 11 height 15
click at [69, 563] on input "checkbox" at bounding box center [70, 568] width 11 height 11
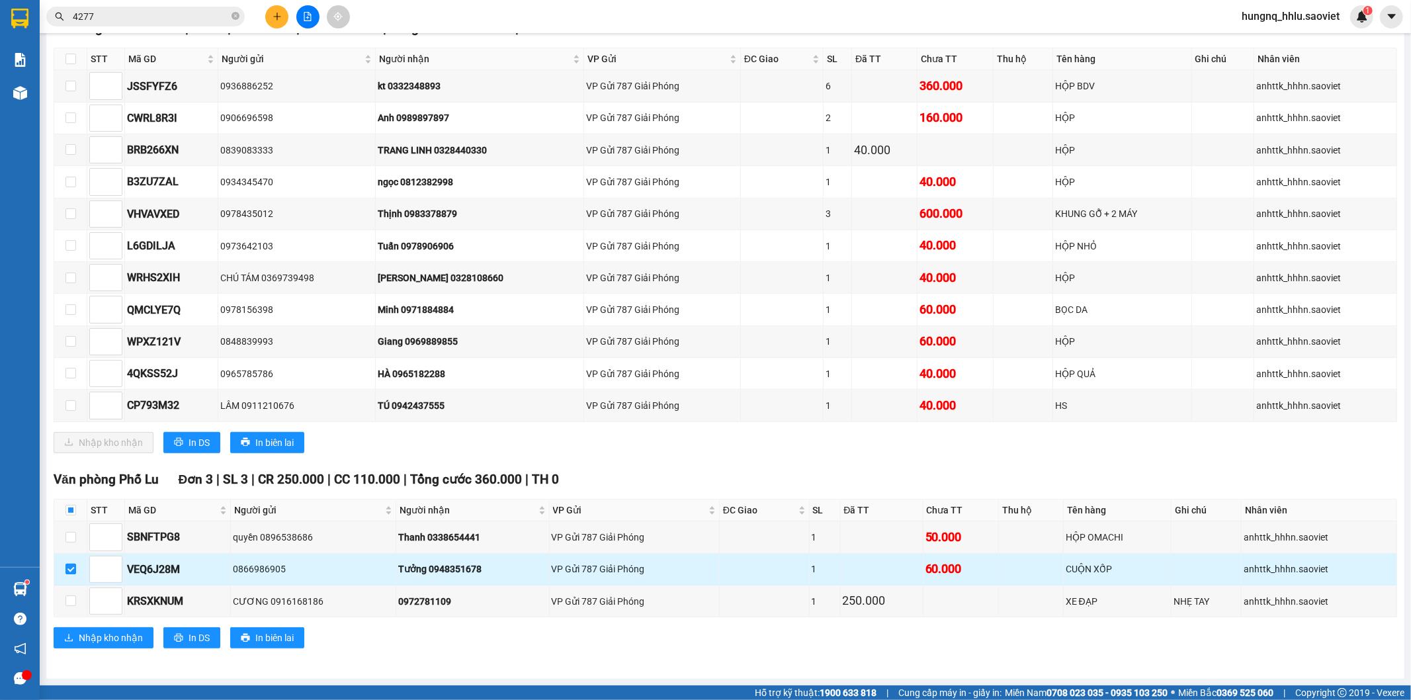
click at [69, 565] on input "checkbox" at bounding box center [70, 568] width 11 height 11
checkbox input "false"
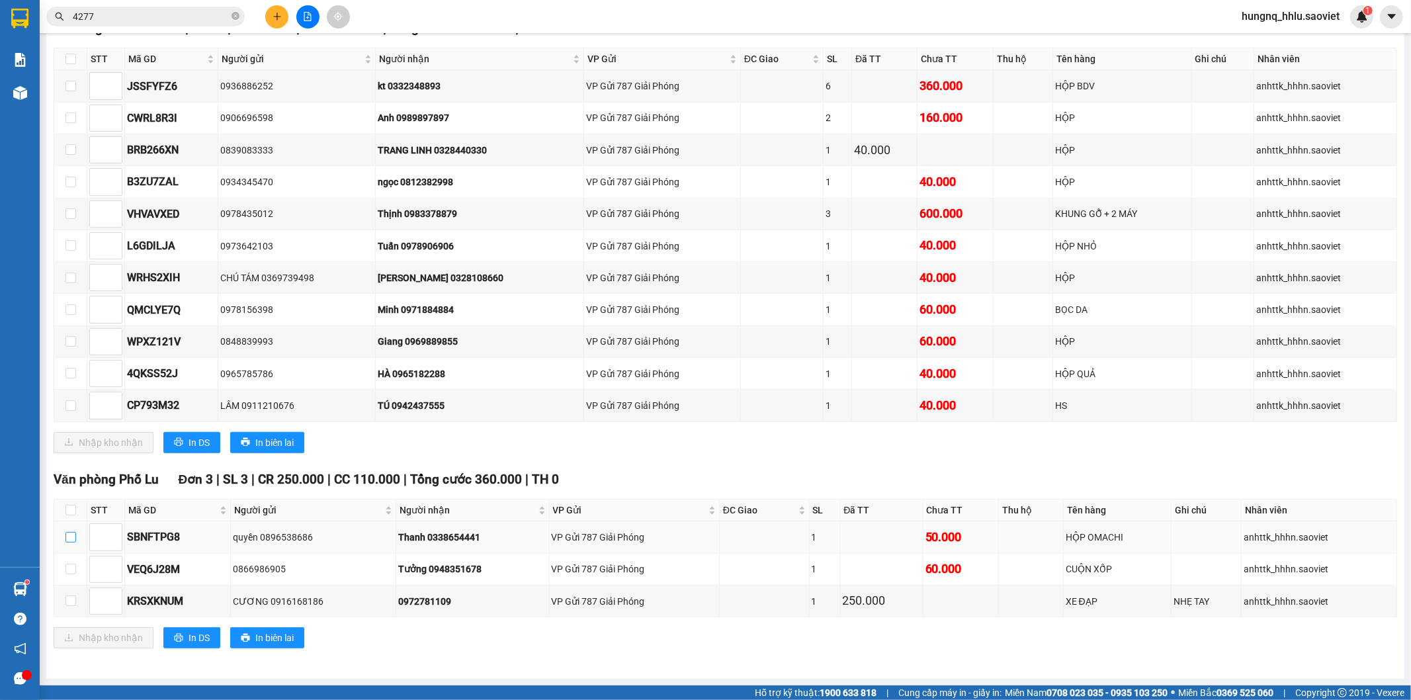
click at [68, 538] on input "checkbox" at bounding box center [70, 537] width 11 height 11
checkbox input "true"
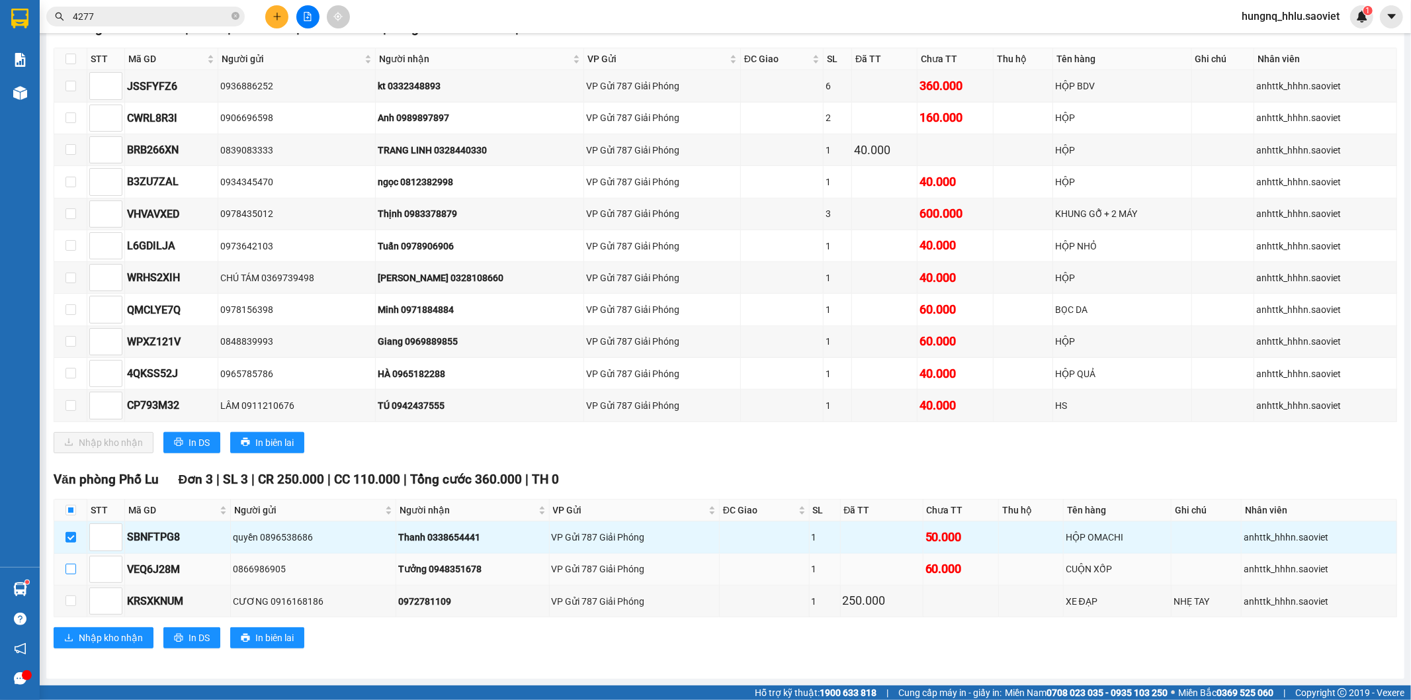
click at [71, 570] on input "checkbox" at bounding box center [70, 568] width 11 height 11
checkbox input "true"
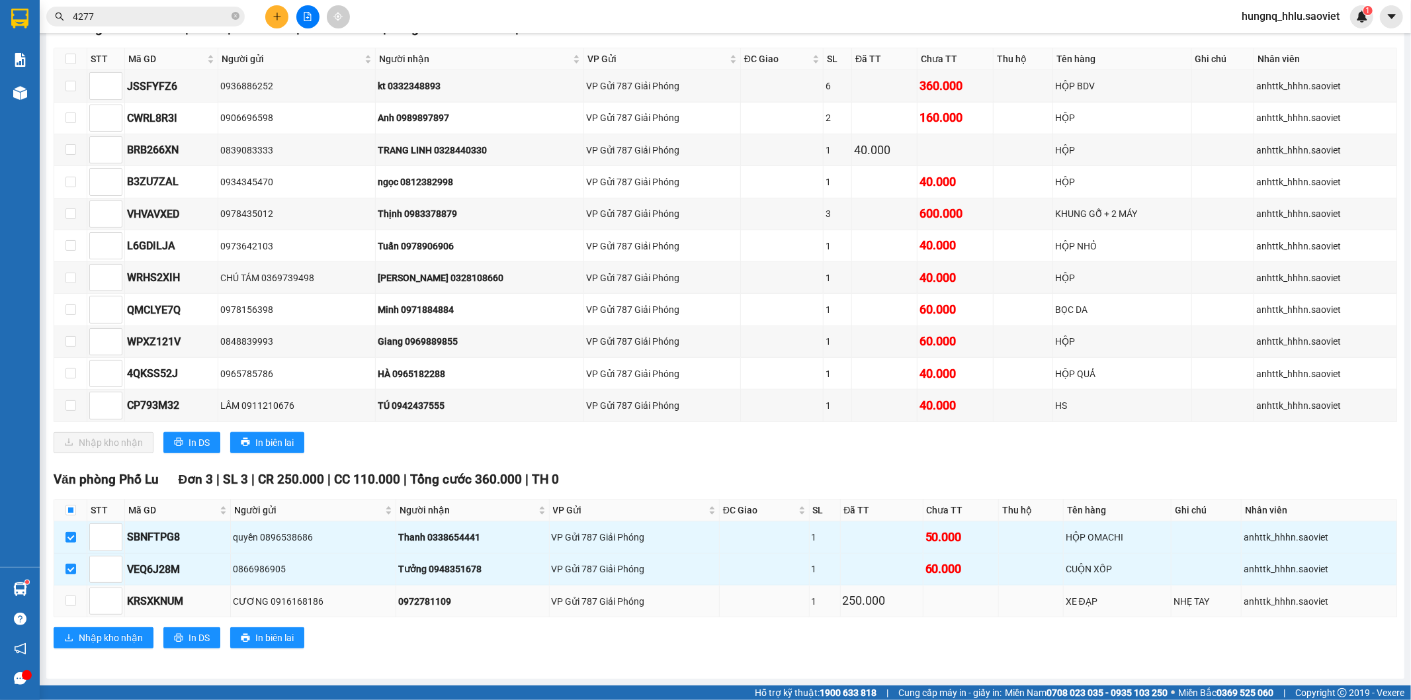
click at [70, 610] on td at bounding box center [70, 601] width 33 height 32
click at [69, 600] on input "checkbox" at bounding box center [70, 600] width 11 height 11
checkbox input "true"
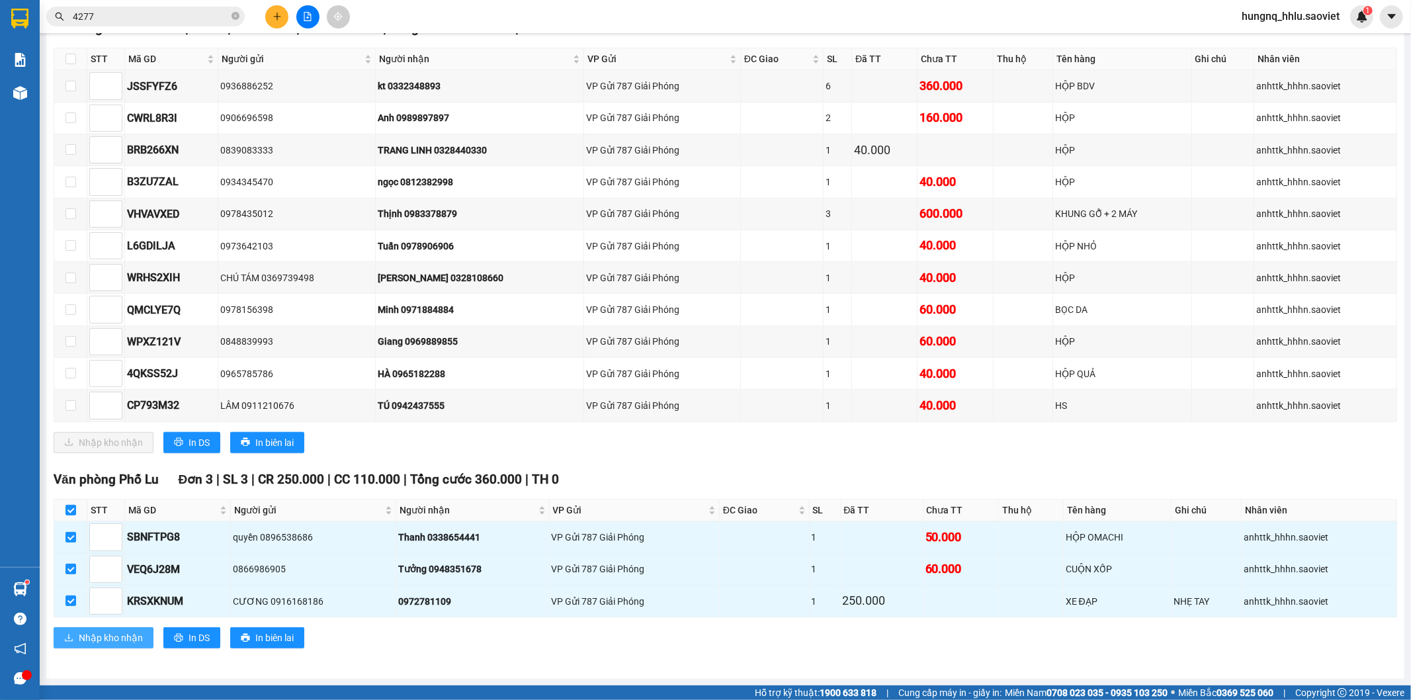
click at [83, 640] on span "Nhập kho nhận" at bounding box center [111, 637] width 64 height 15
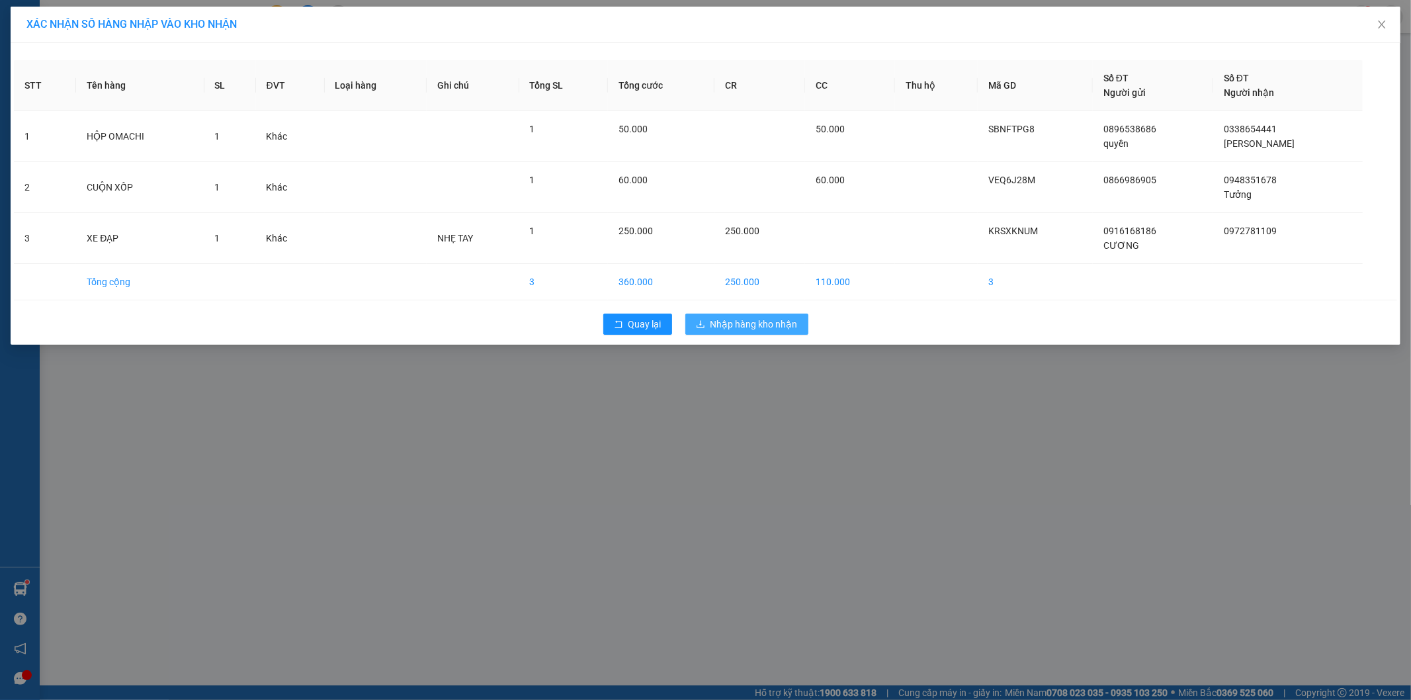
click at [790, 329] on span "Nhập hàng kho nhận" at bounding box center [753, 324] width 87 height 15
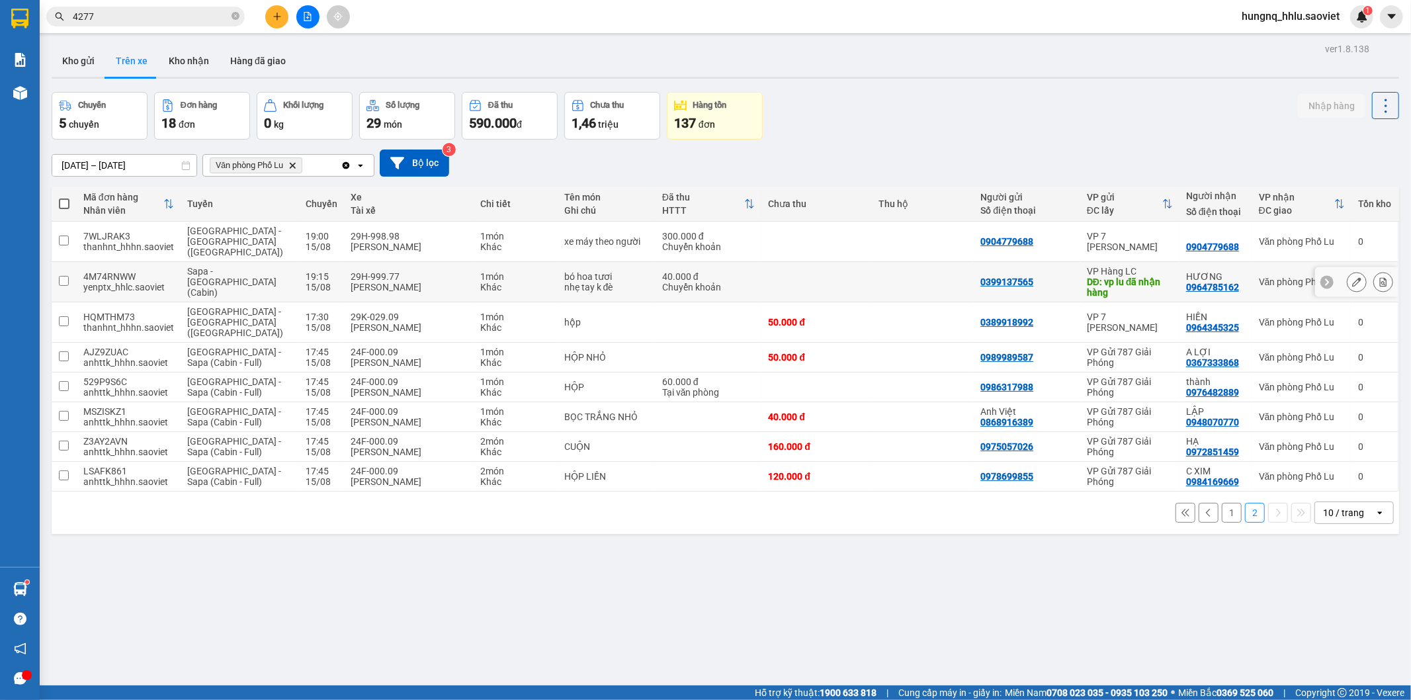
click at [121, 271] on div "4M74RNWW" at bounding box center [128, 276] width 91 height 11
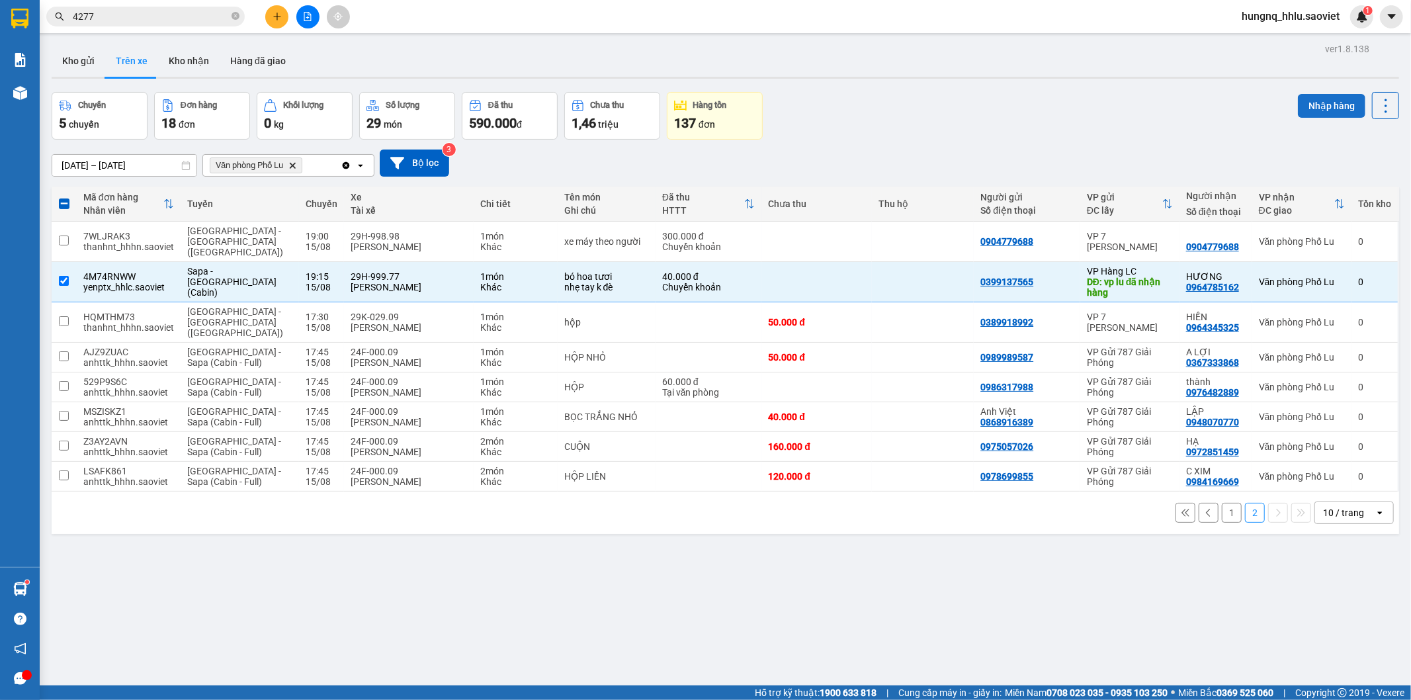
click at [1308, 103] on button "Nhập hàng" at bounding box center [1331, 106] width 67 height 24
checkbox input "false"
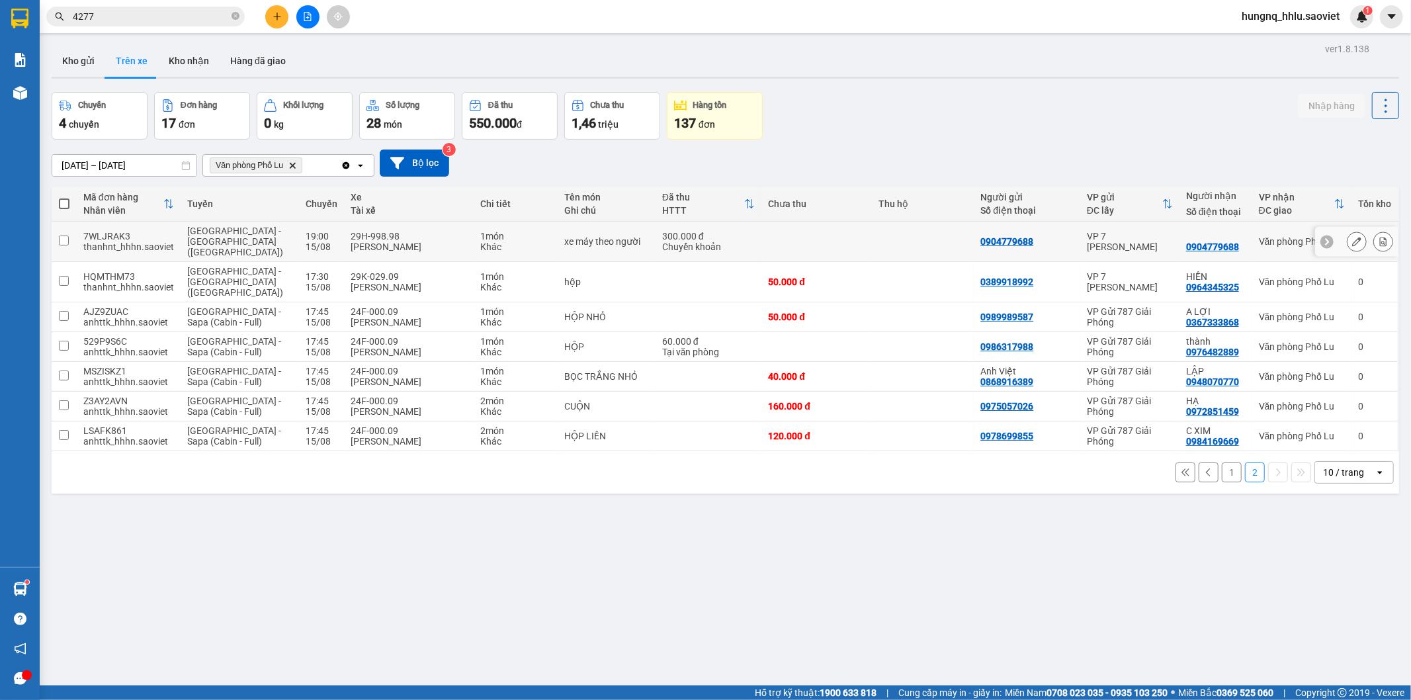
click at [1376, 245] on button at bounding box center [1383, 241] width 19 height 23
click at [1378, 241] on button at bounding box center [1383, 241] width 19 height 23
click at [1377, 243] on button at bounding box center [1383, 241] width 19 height 23
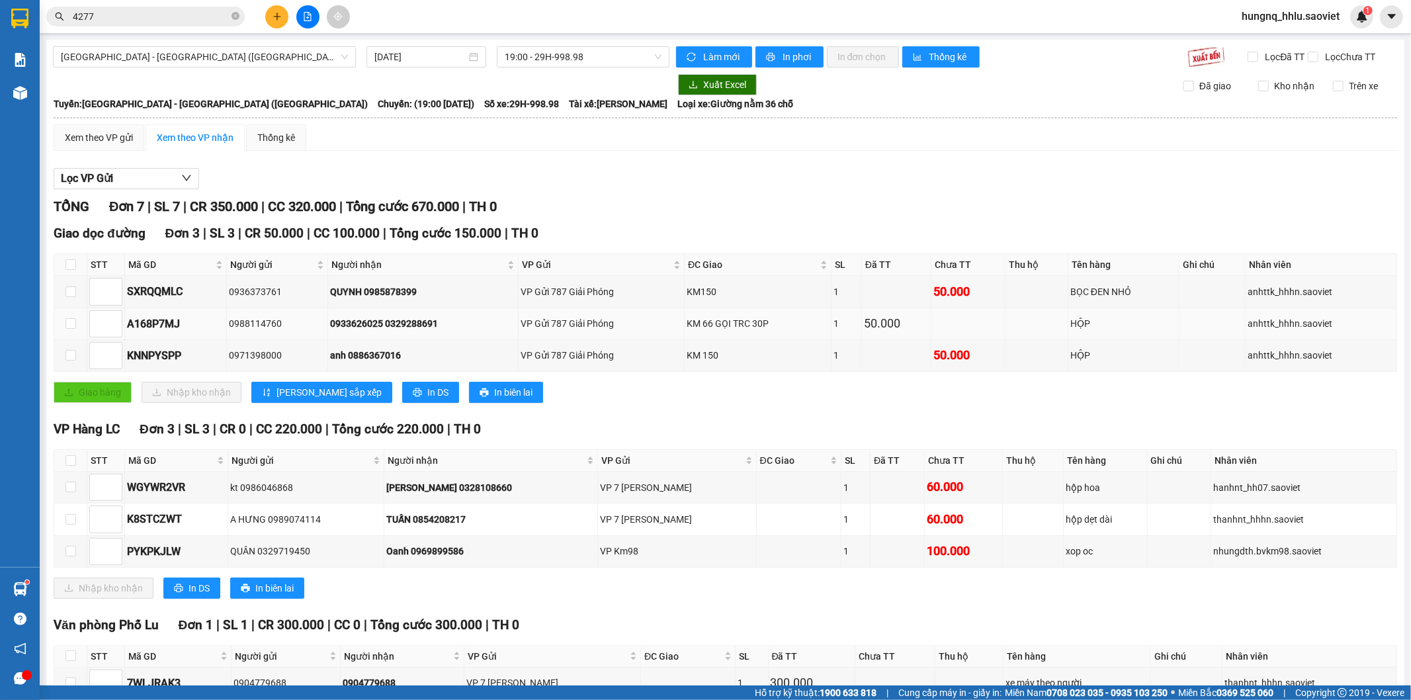
scroll to position [95, 0]
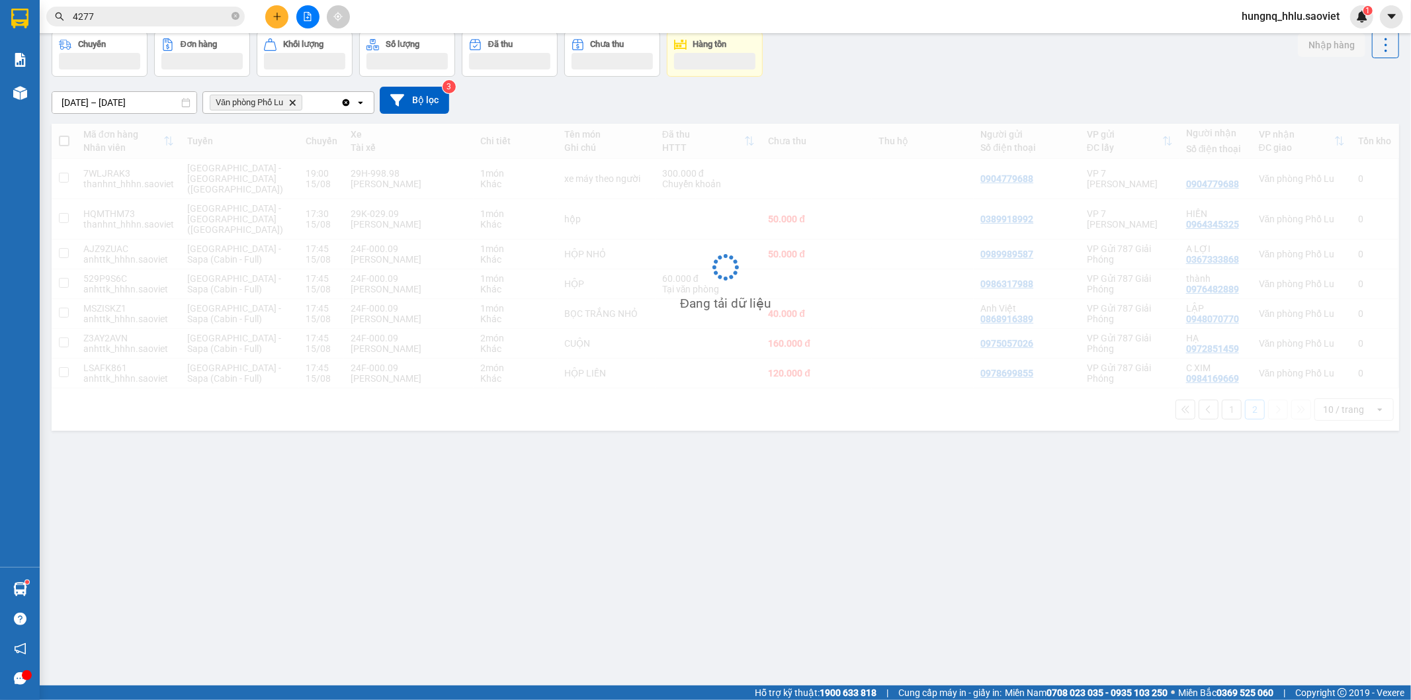
scroll to position [61, 0]
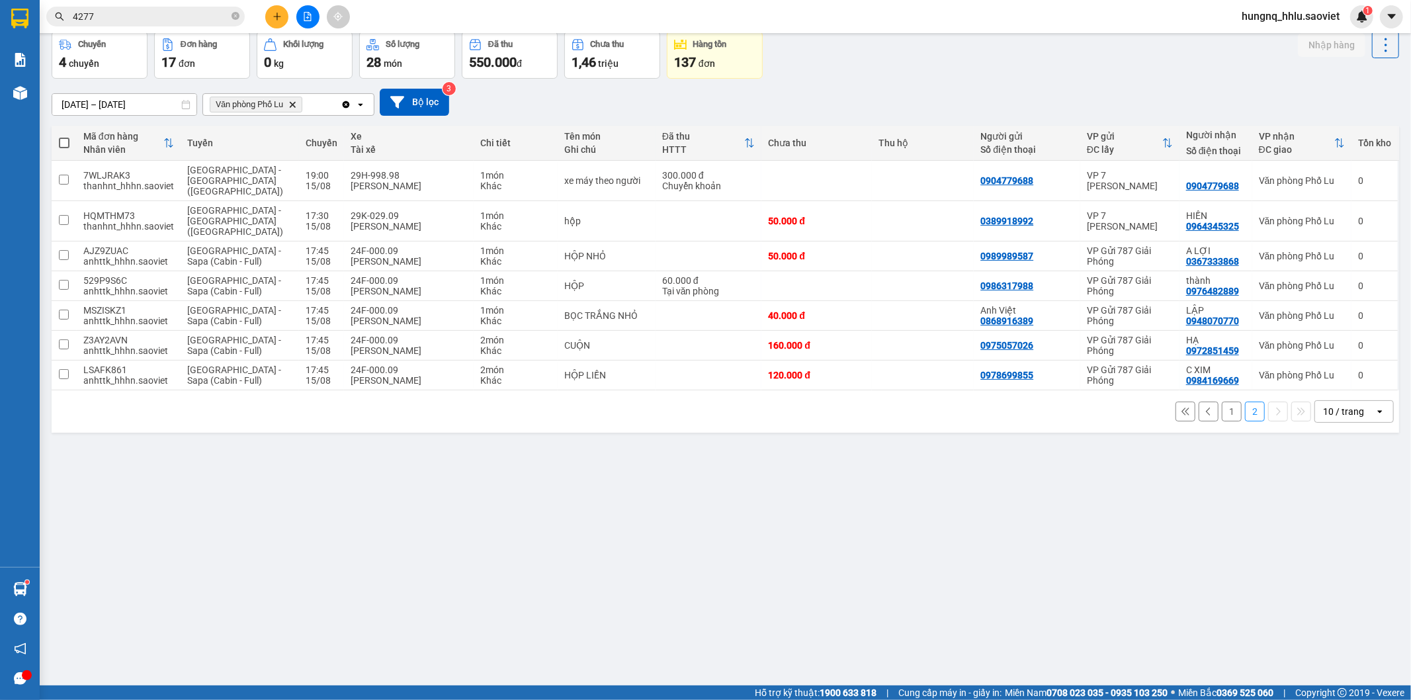
click at [1221, 401] on button "1" at bounding box center [1231, 411] width 20 height 20
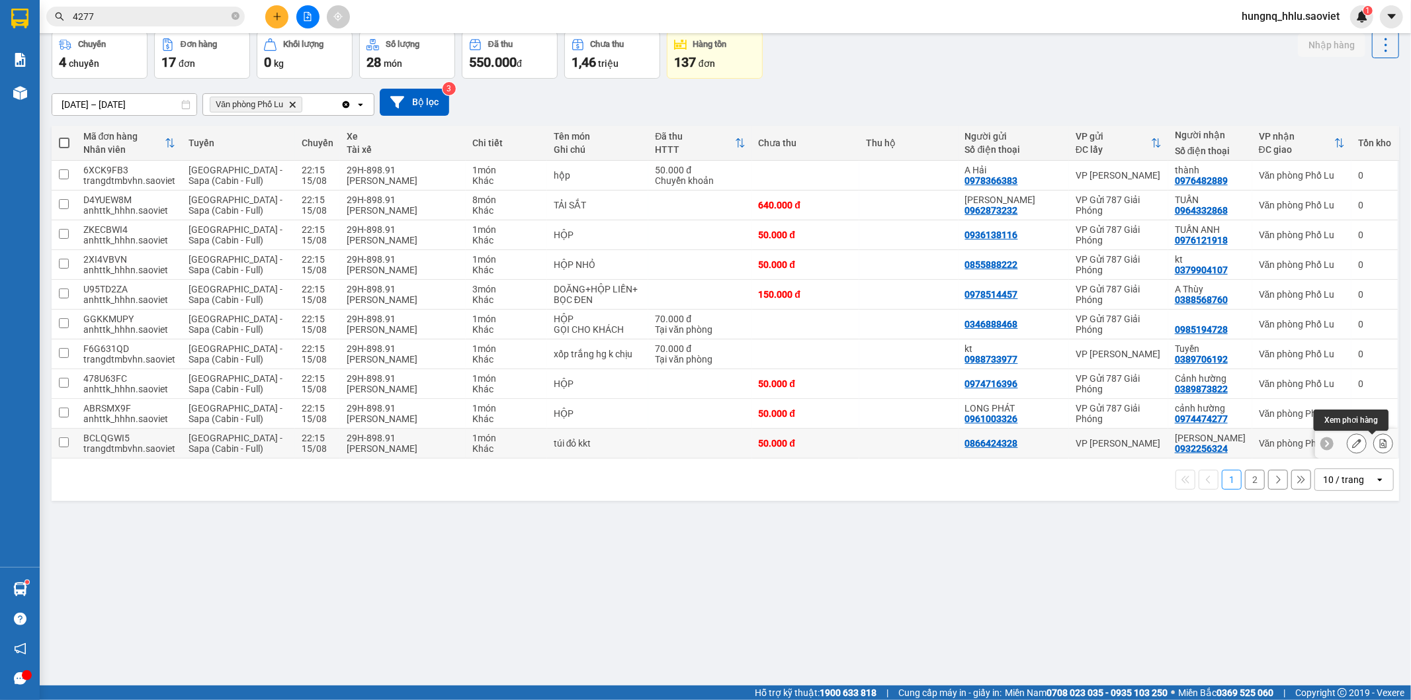
click at [1377, 448] on button at bounding box center [1383, 443] width 19 height 23
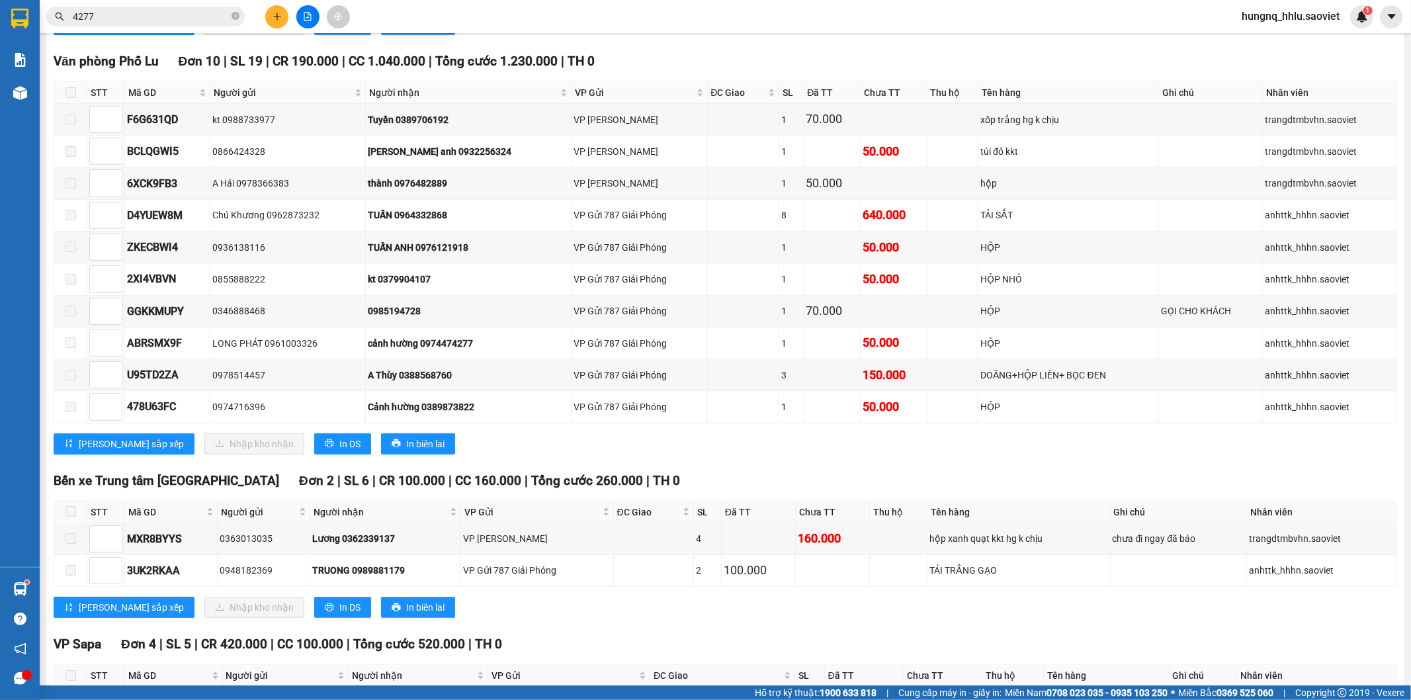
scroll to position [812, 0]
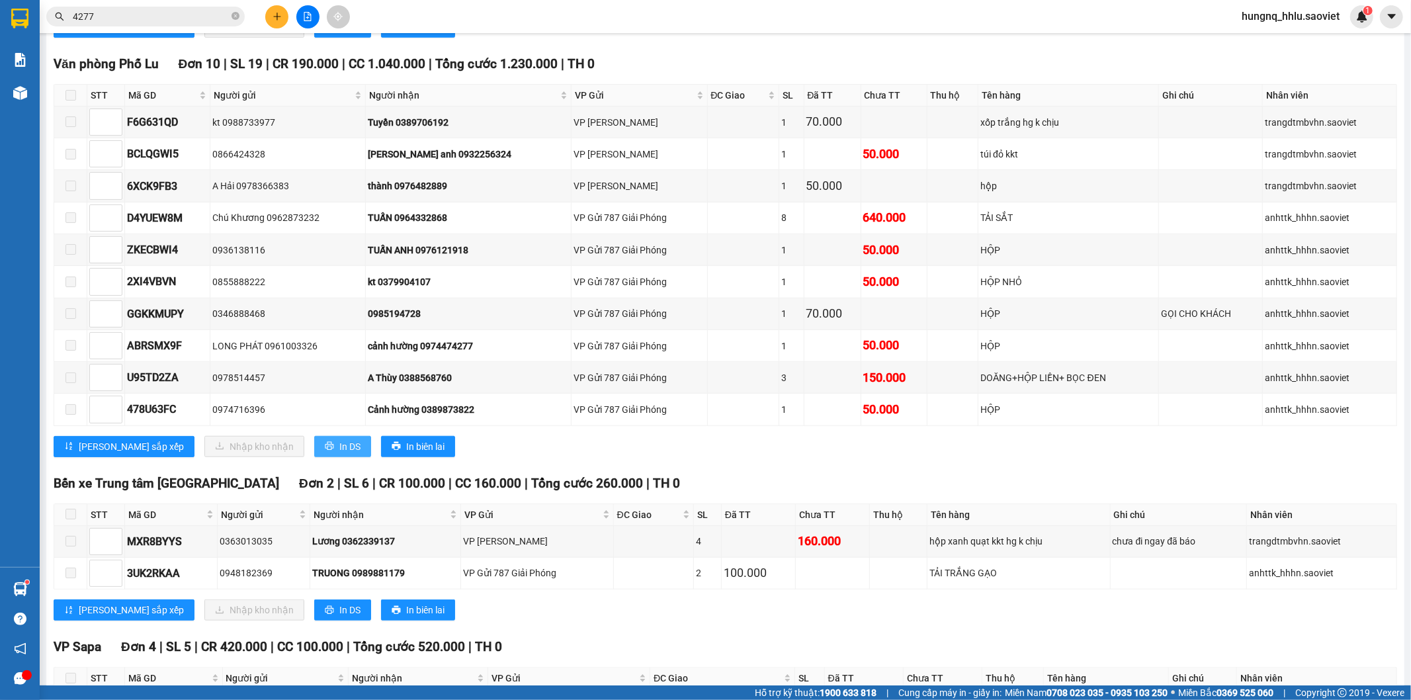
click at [339, 454] on span "In DS" at bounding box center [349, 446] width 21 height 15
